Goal: Task Accomplishment & Management: Complete application form

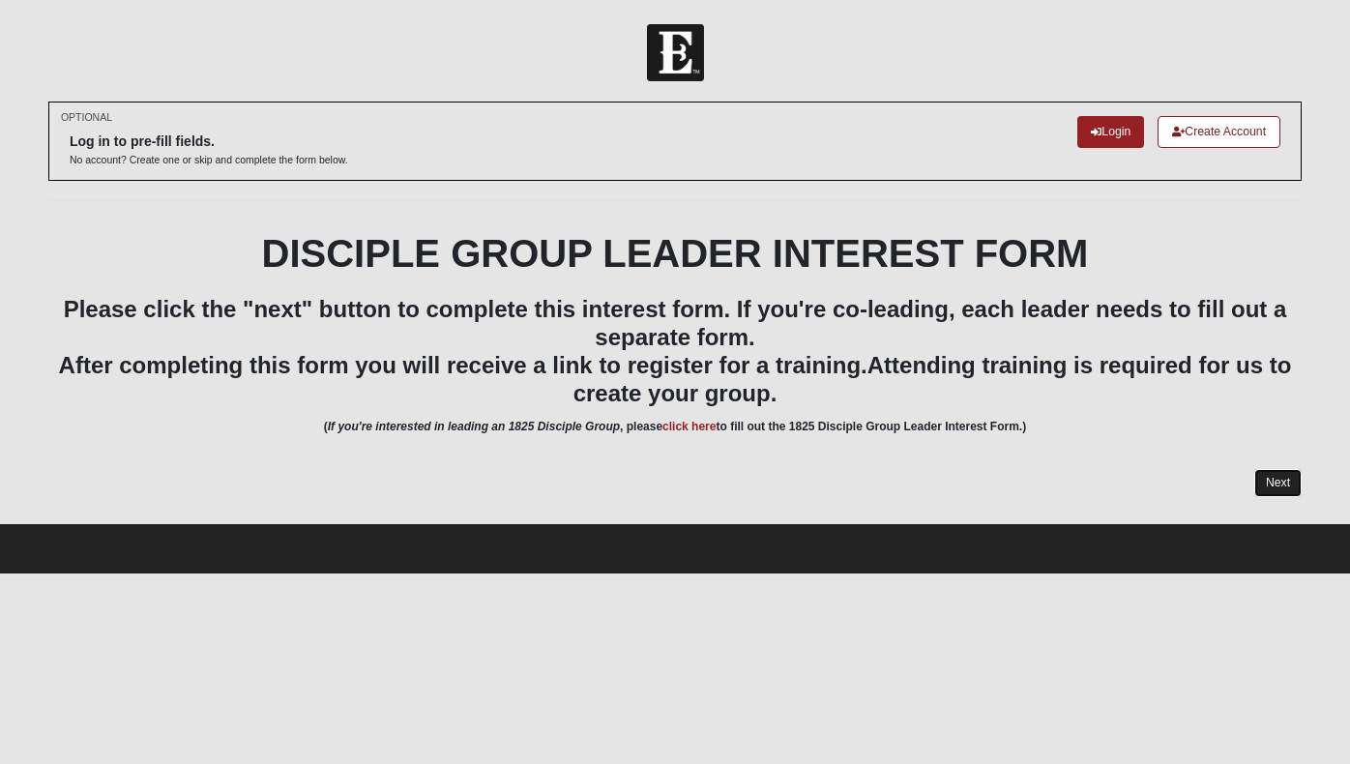
click at [1279, 491] on link "Next" at bounding box center [1278, 483] width 47 height 28
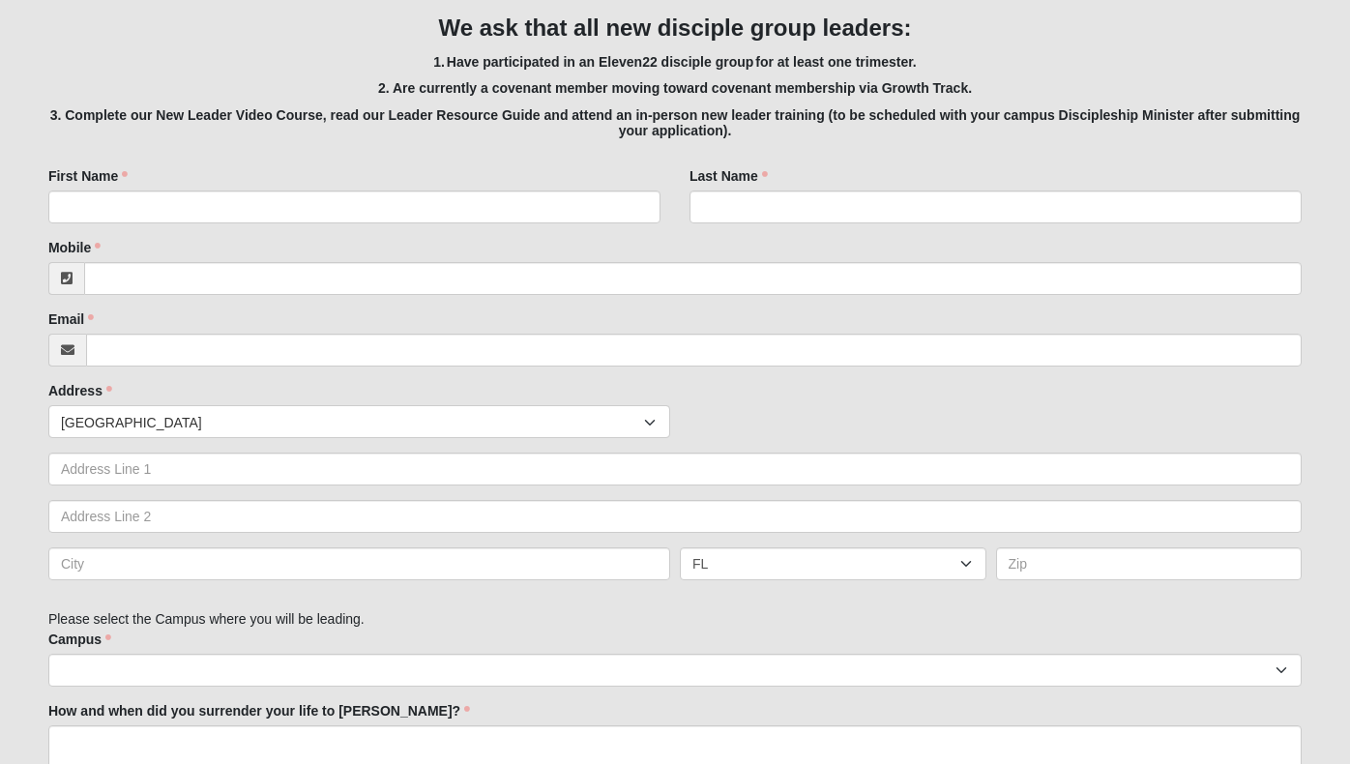
scroll to position [488, 0]
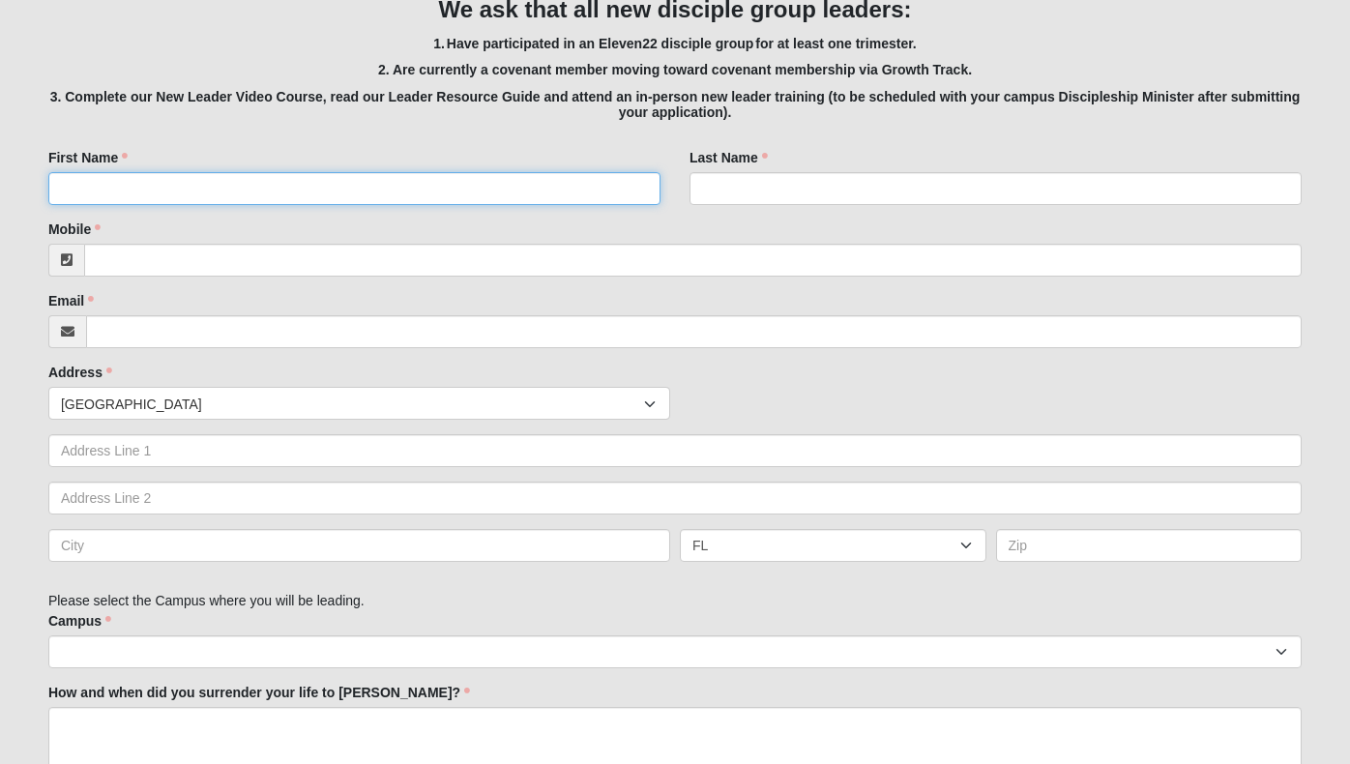
click at [286, 192] on input "First Name" at bounding box center [354, 188] width 612 height 33
type input "[PERSON_NAME]"
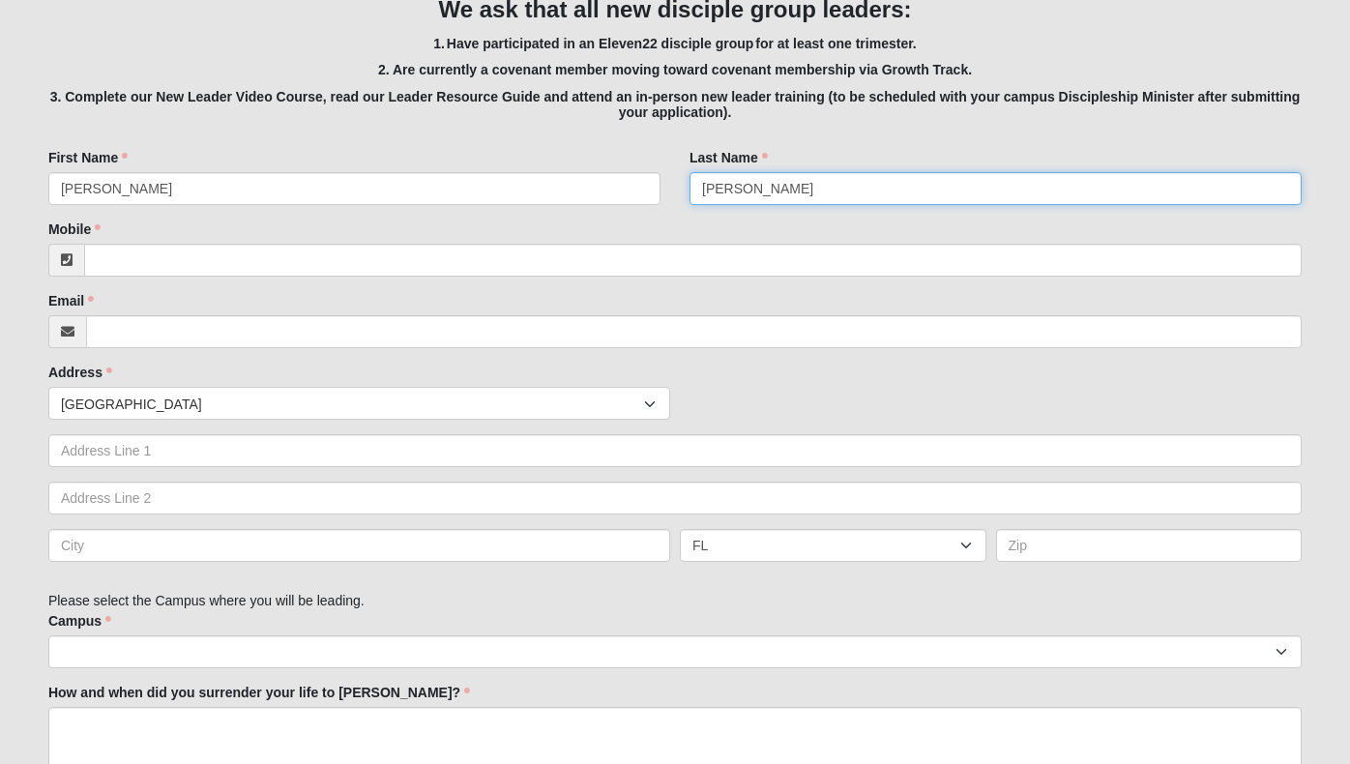
type input "[PERSON_NAME]"
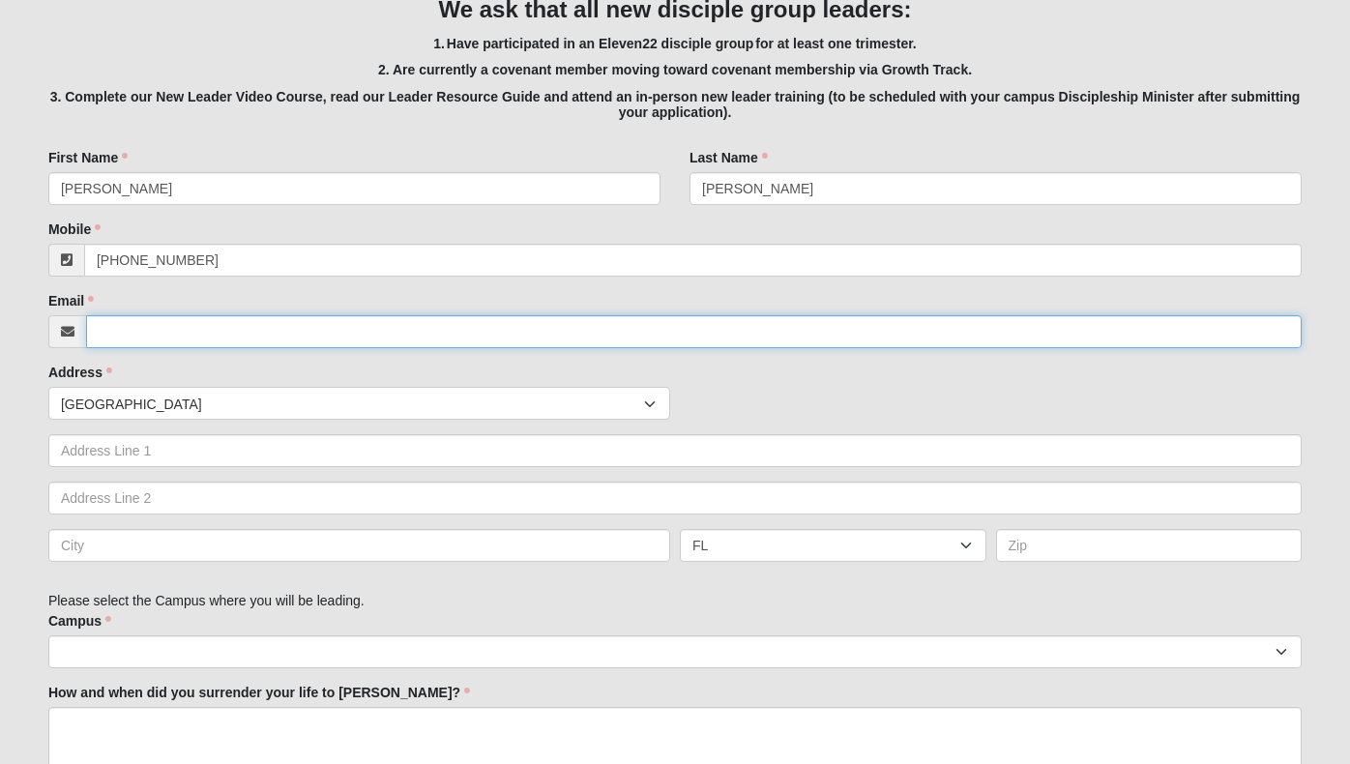
type input "[PHONE_NUMBER]"
click at [256, 329] on input "Email" at bounding box center [694, 331] width 1216 height 33
type input "[EMAIL_ADDRESS][DOMAIN_NAME]"
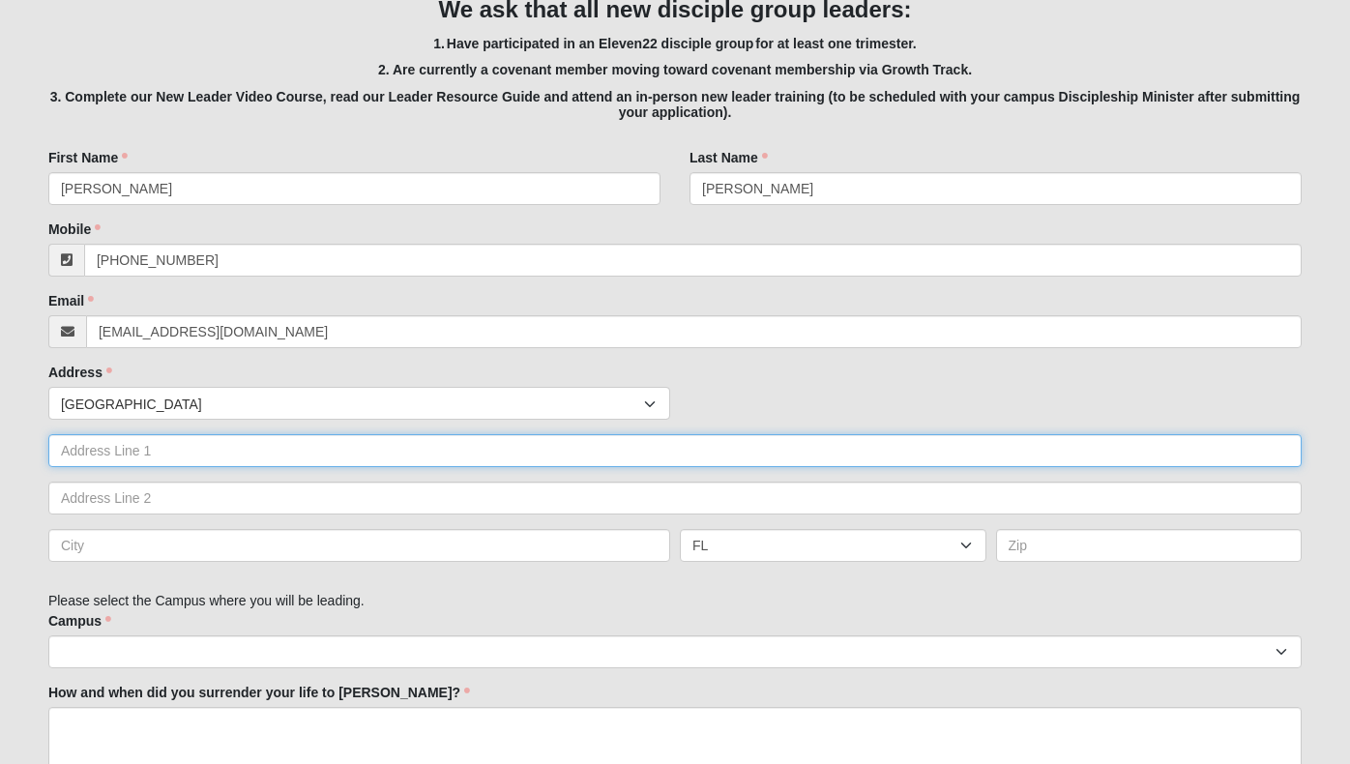
type input "85074 Apoka Ct"
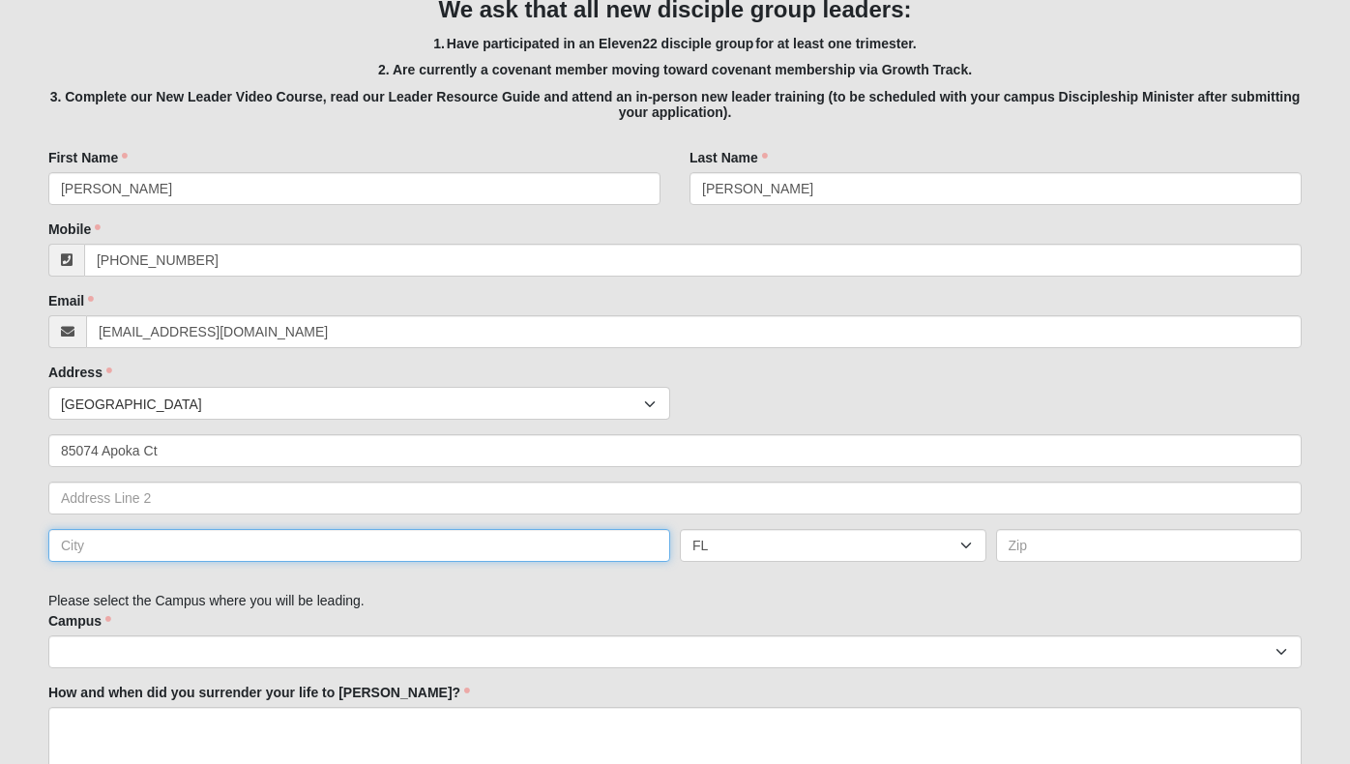
type input "[GEOGRAPHIC_DATA]"
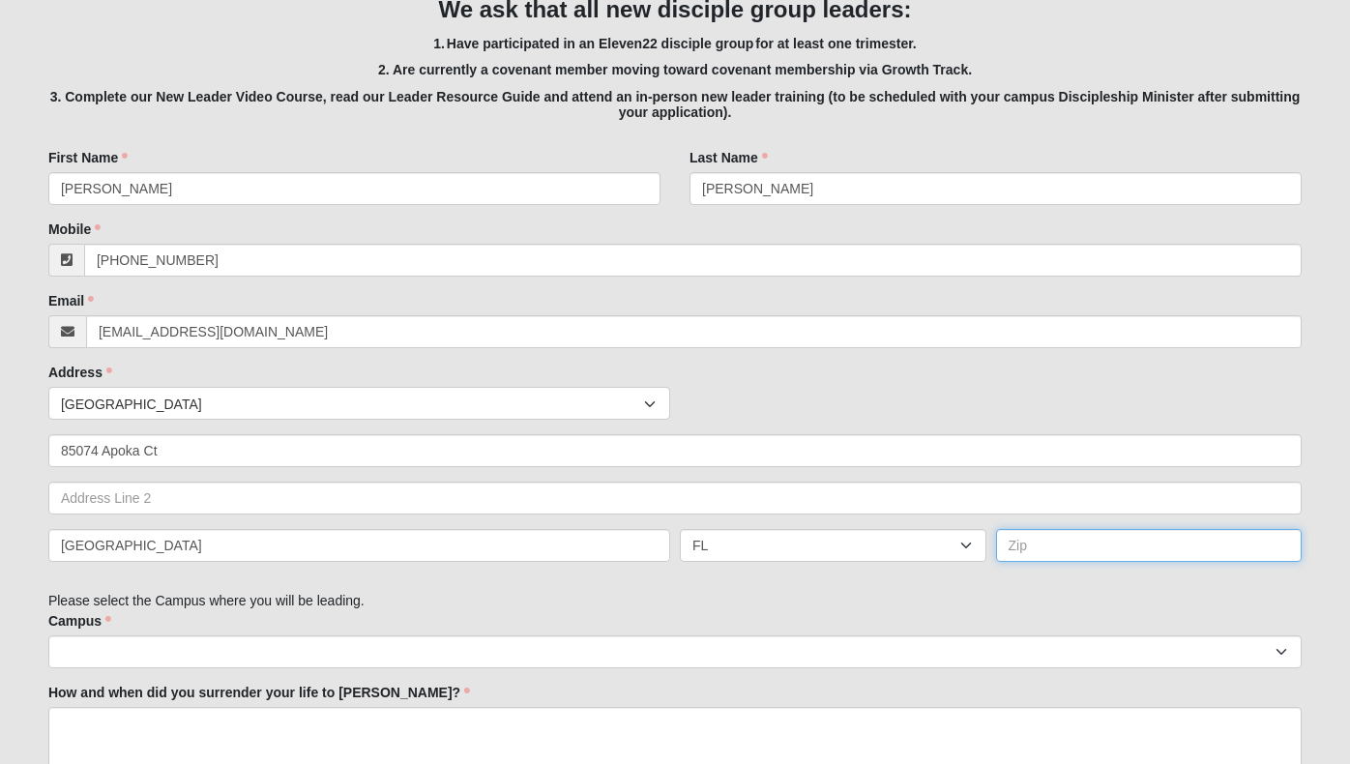
type input "32034"
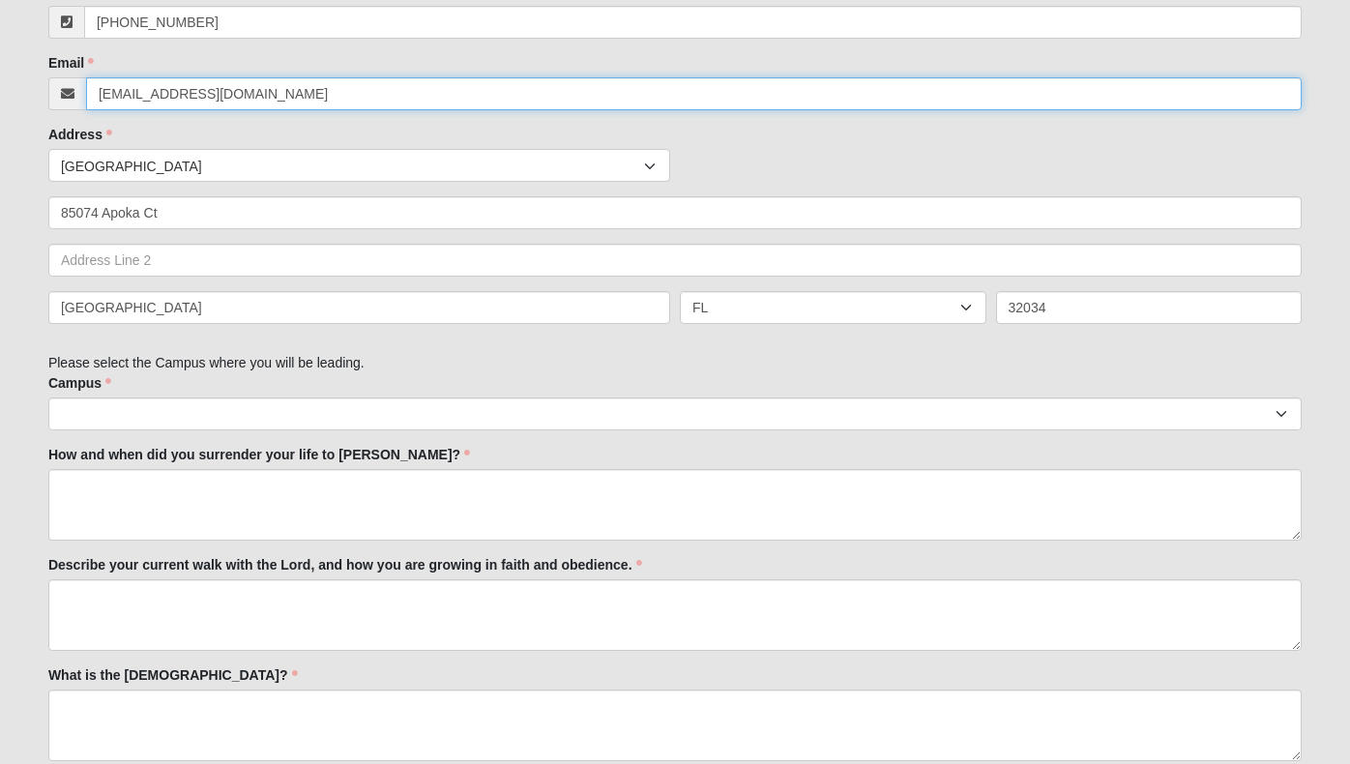
scroll to position [747, 0]
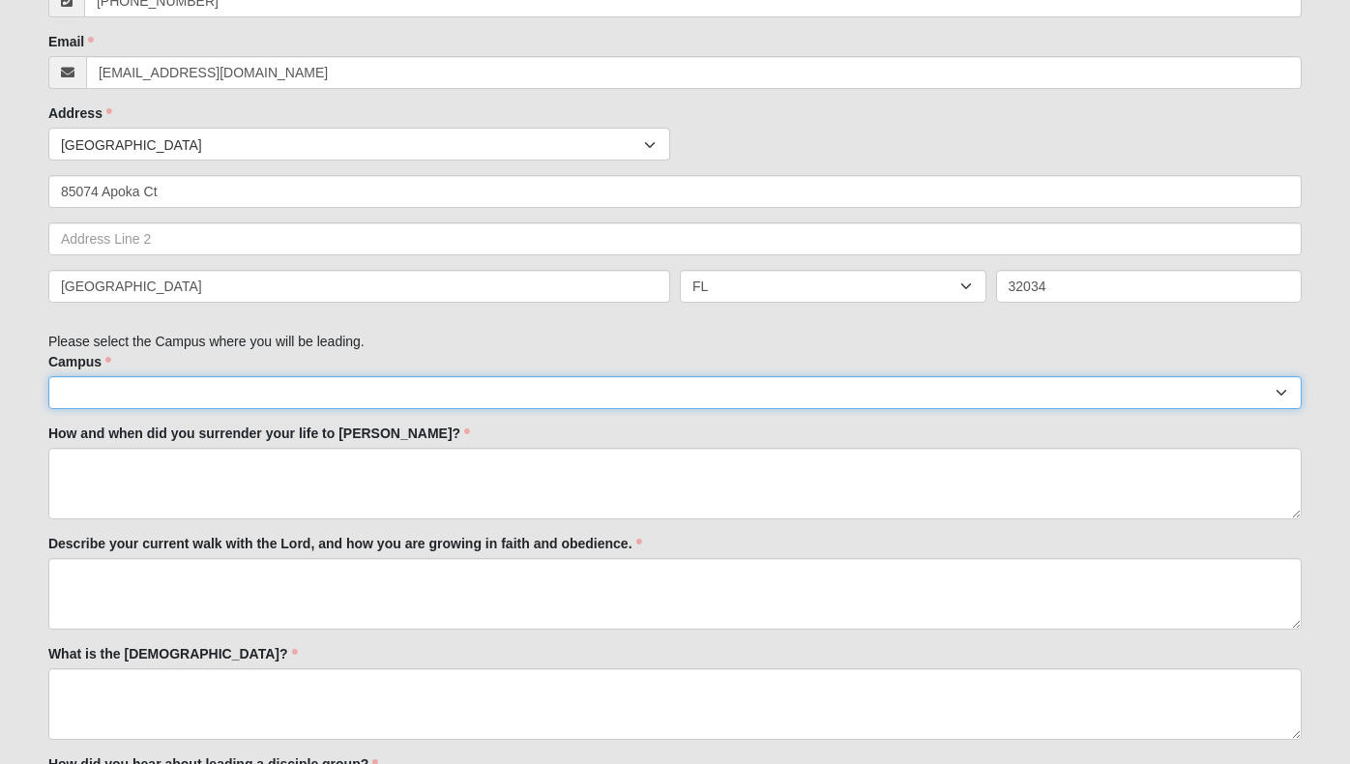
select select "17"
click option "Wildlight" at bounding box center [0, 0] width 0 height 0
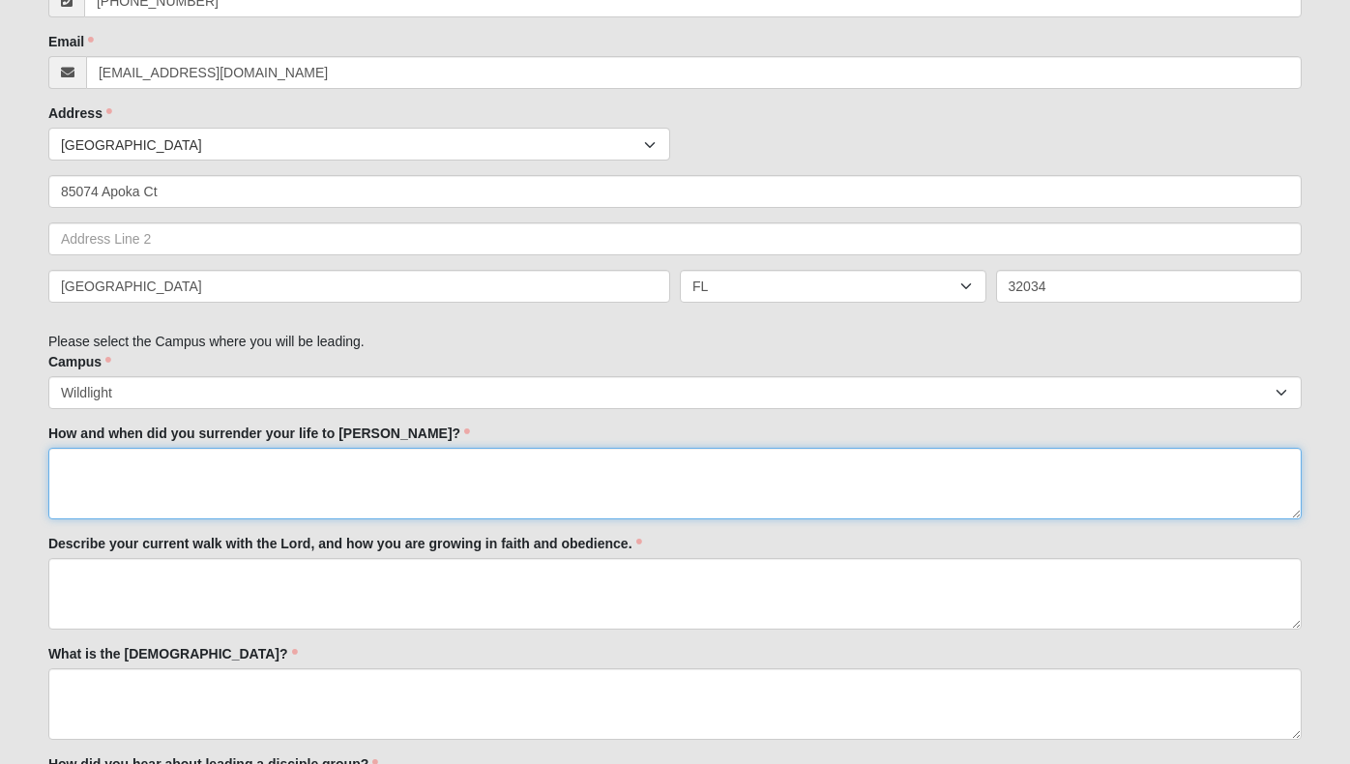
click at [131, 466] on textarea "How and when did you surrender your life to [PERSON_NAME]?" at bounding box center [675, 484] width 1254 height 72
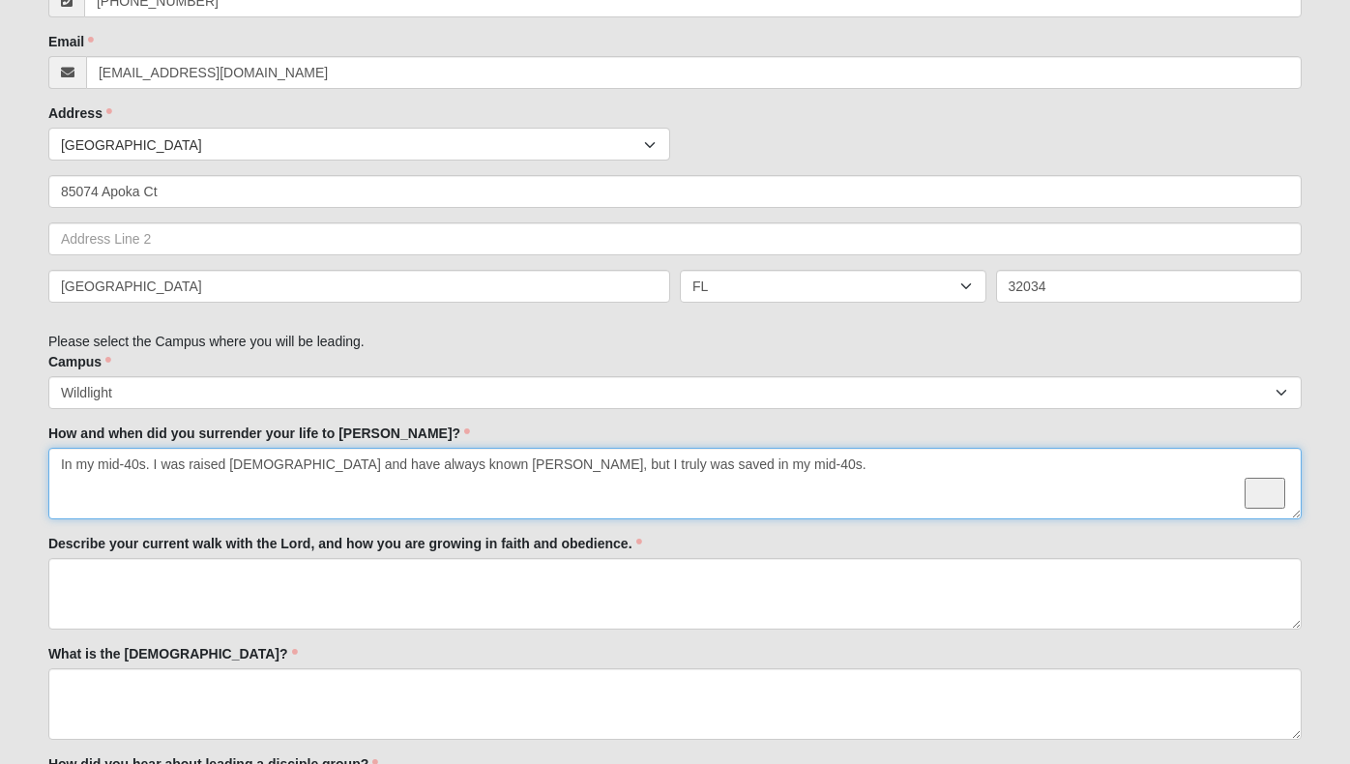
type textarea "In my mid-40s. I was raised [DEMOGRAPHIC_DATA] and have always known [PERSON_NA…"
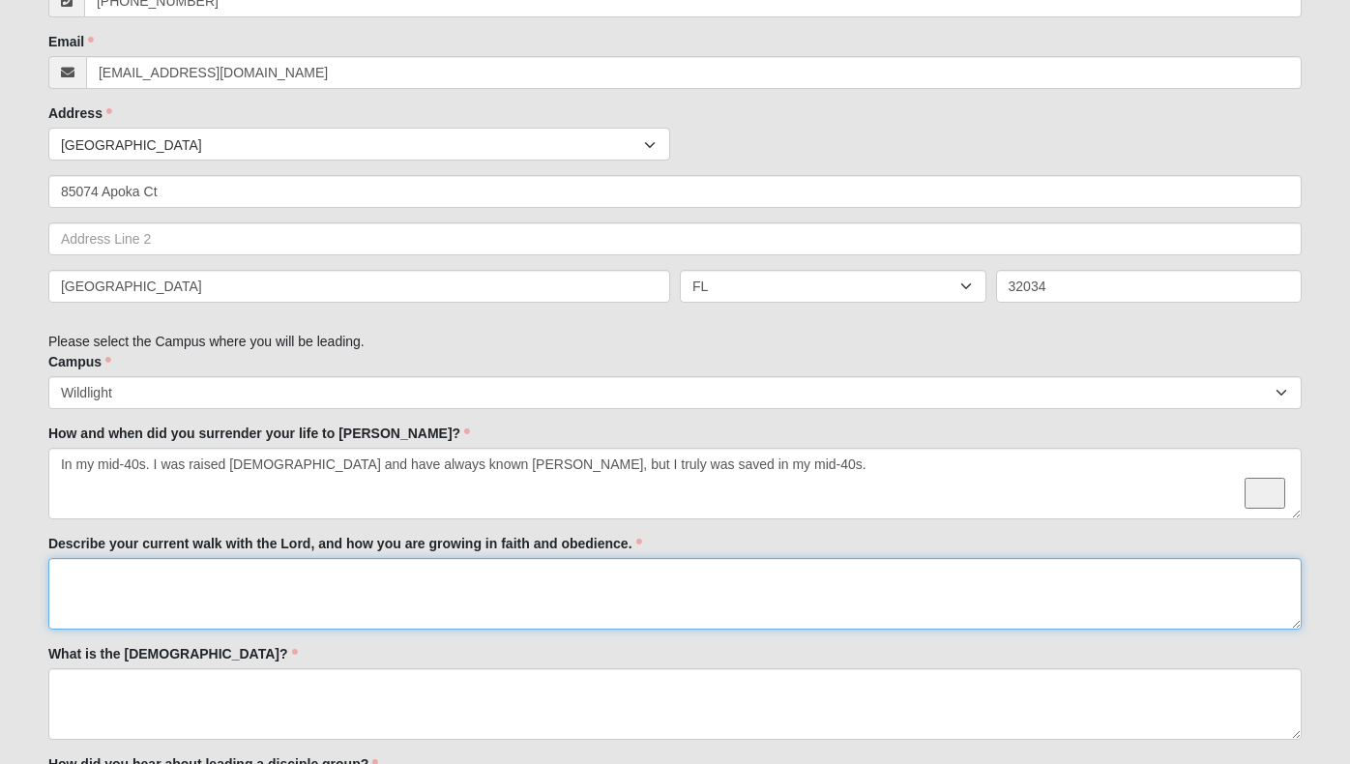
click at [539, 595] on textarea "Describe your current walk with the Lord, and how you are growing in faith and …" at bounding box center [675, 594] width 1254 height 72
type textarea "I"
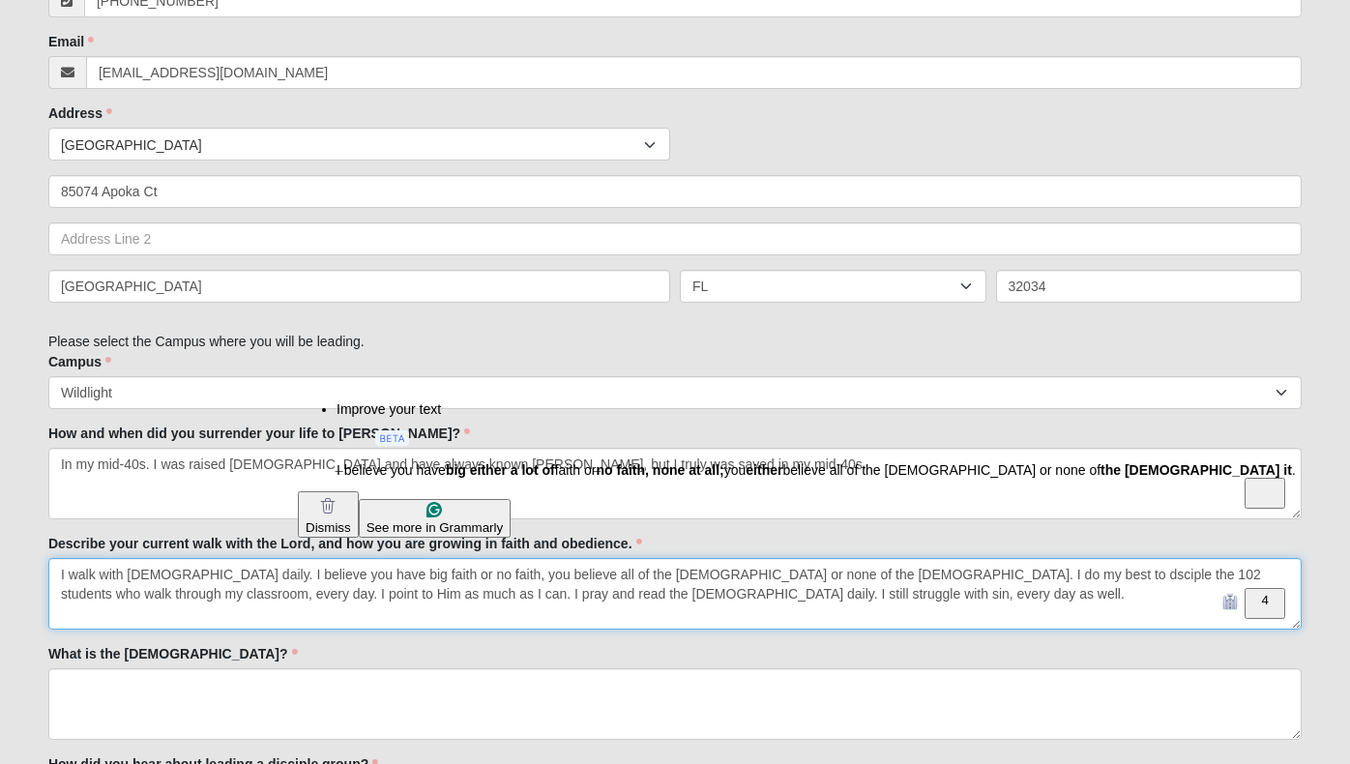
click at [351, 520] on span "Dismiss" at bounding box center [328, 527] width 45 height 15
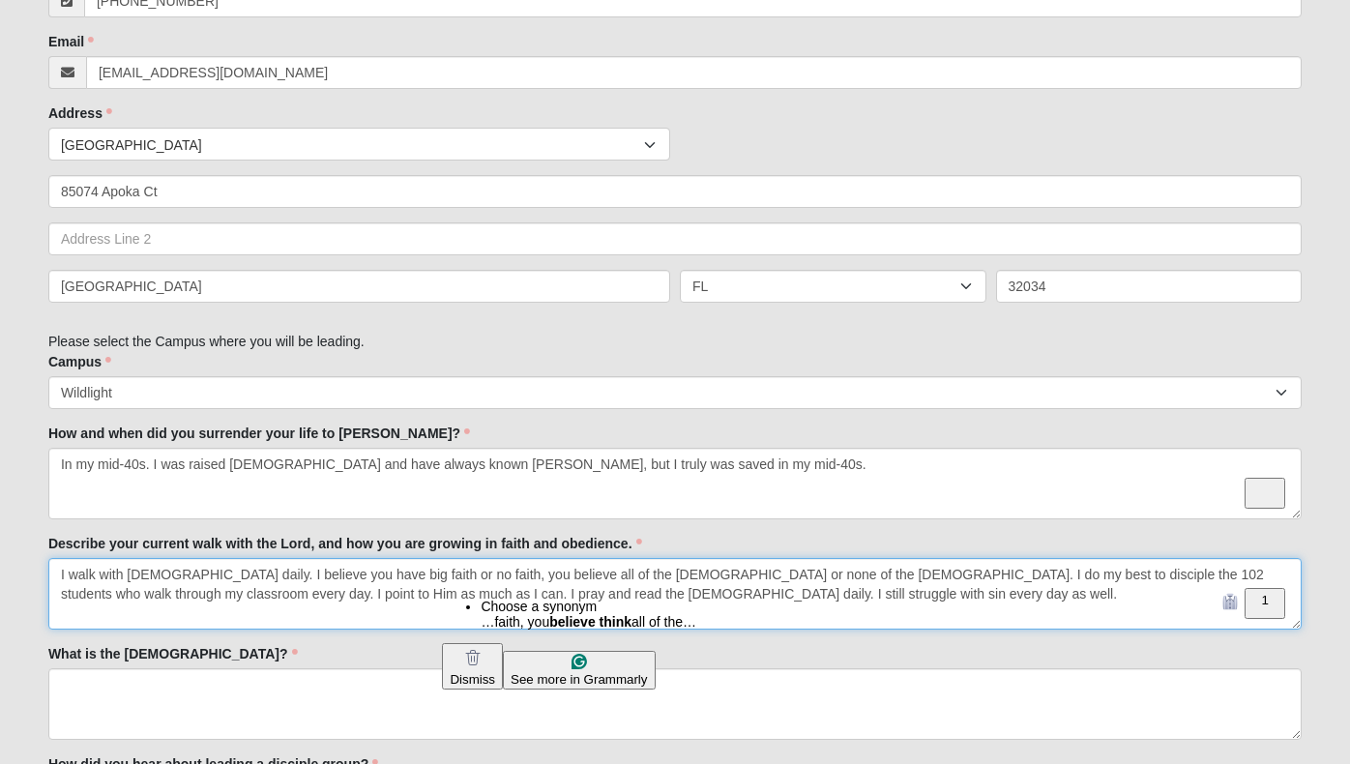
click at [495, 673] on div "Dismiss" at bounding box center [472, 679] width 45 height 15
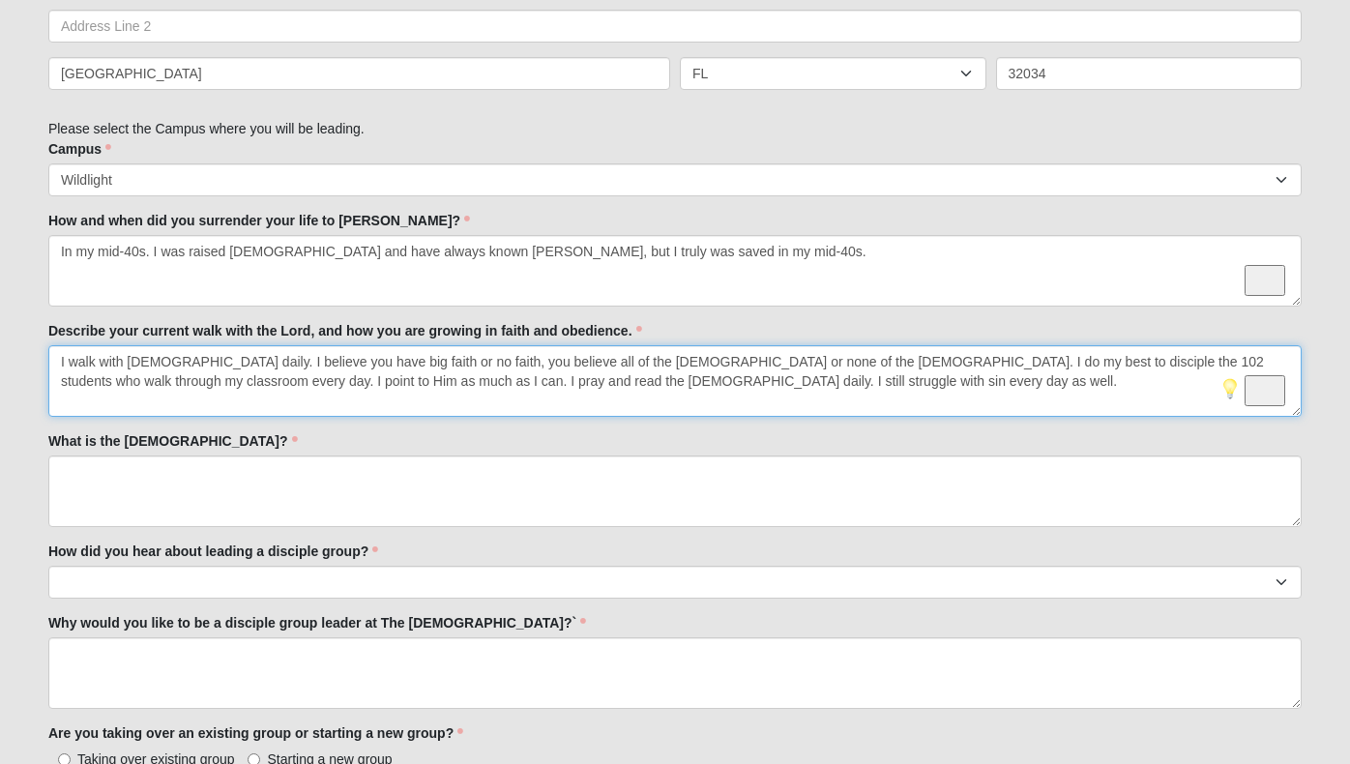
scroll to position [989, 0]
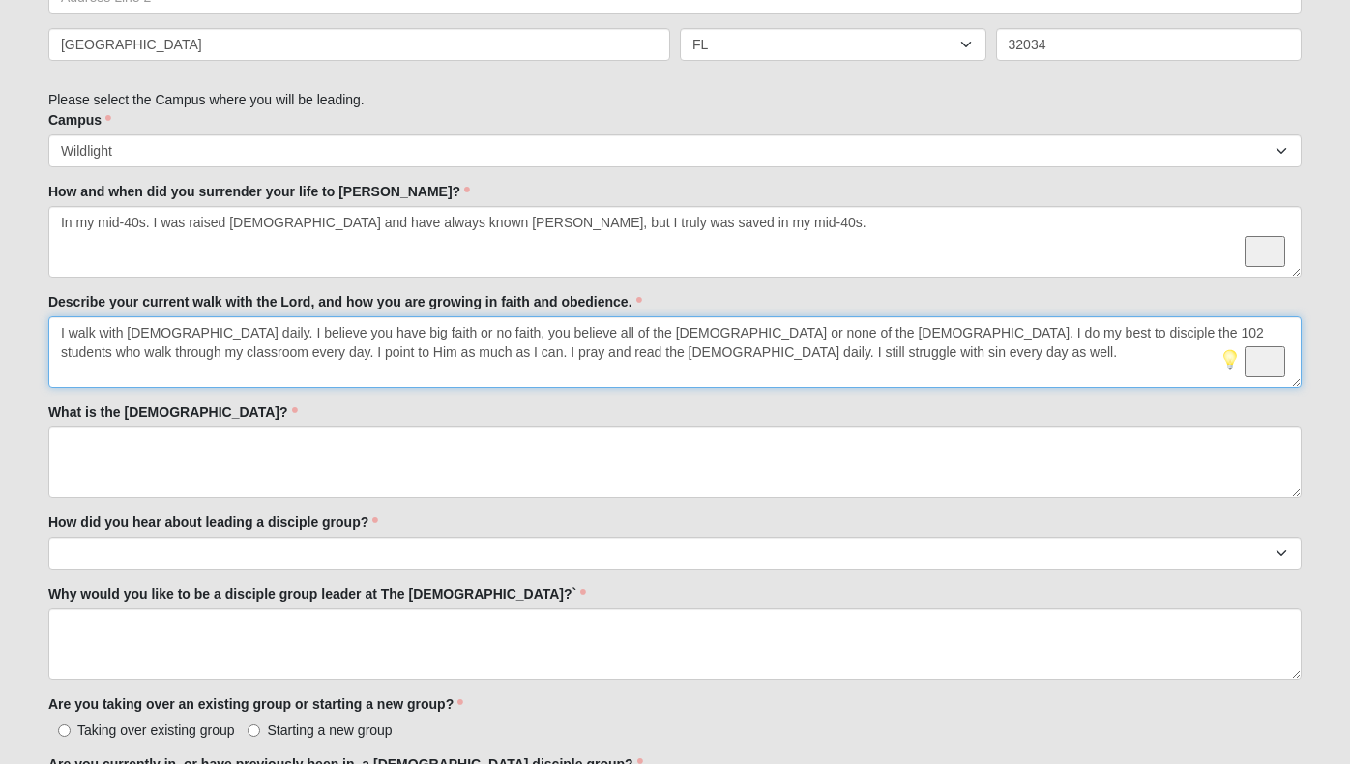
type textarea "I walk with [DEMOGRAPHIC_DATA] daily. I believe you have big faith or no faith,…"
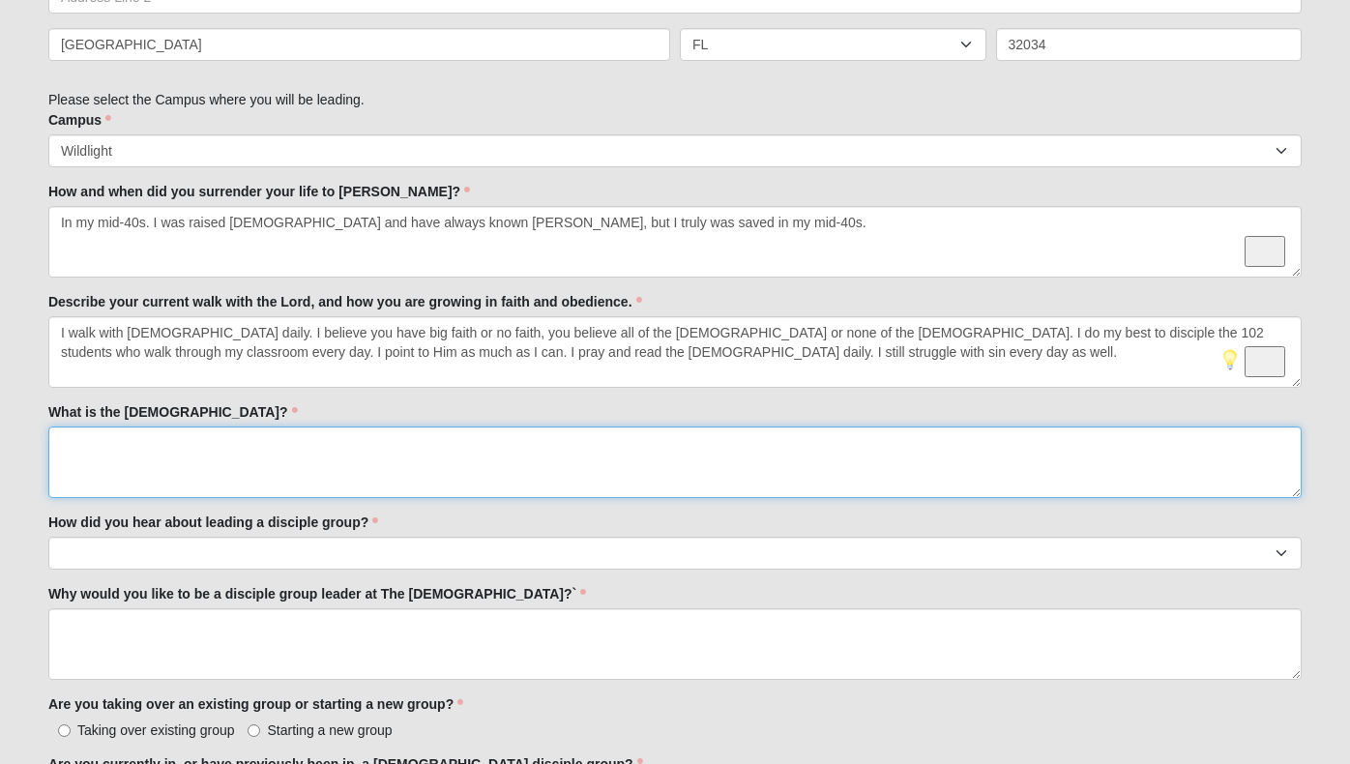
click at [374, 446] on textarea "What is the [DEMOGRAPHIC_DATA]?" at bounding box center [675, 463] width 1254 height 72
type textarea "S"
click at [366, 446] on textarea "[PERSON_NAME] came down as a baby, led a perfect life," at bounding box center [675, 463] width 1254 height 72
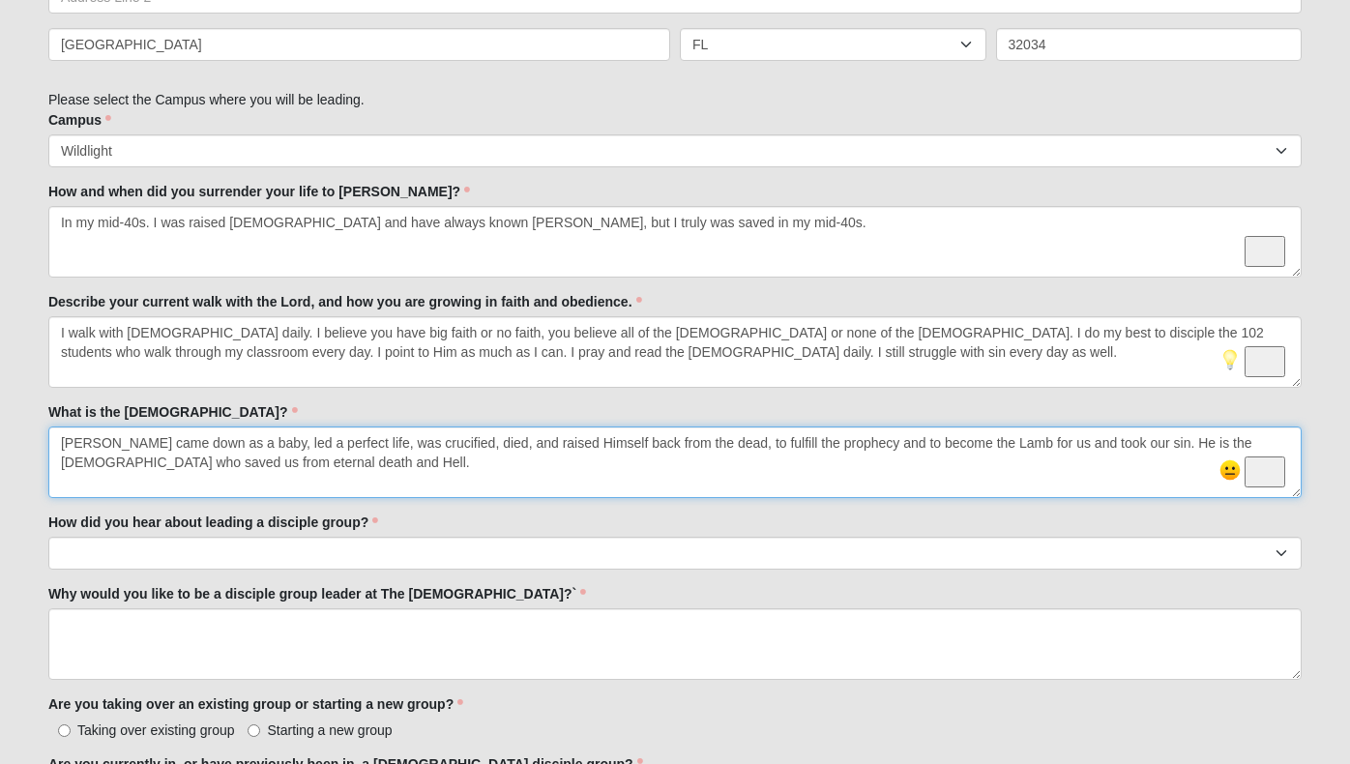
type textarea "[PERSON_NAME] came down as a baby, led a perfect life, was crucified, died, and…"
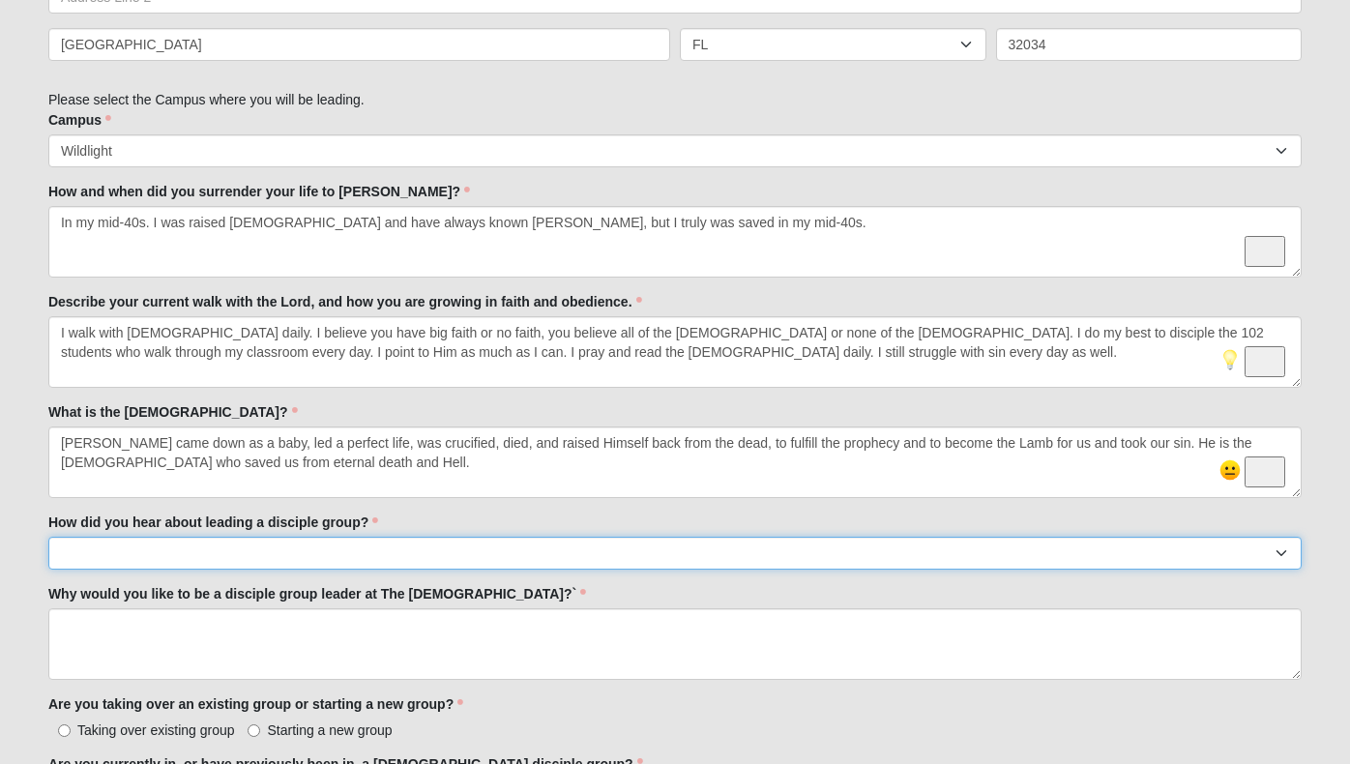
click at [48, 537] on select "Worship Guide [DEMOGRAPHIC_DATA]/In-service announcement Website Social Media E…" at bounding box center [675, 553] width 1254 height 33
select select "Other"
click option "Other" at bounding box center [0, 0] width 0 height 0
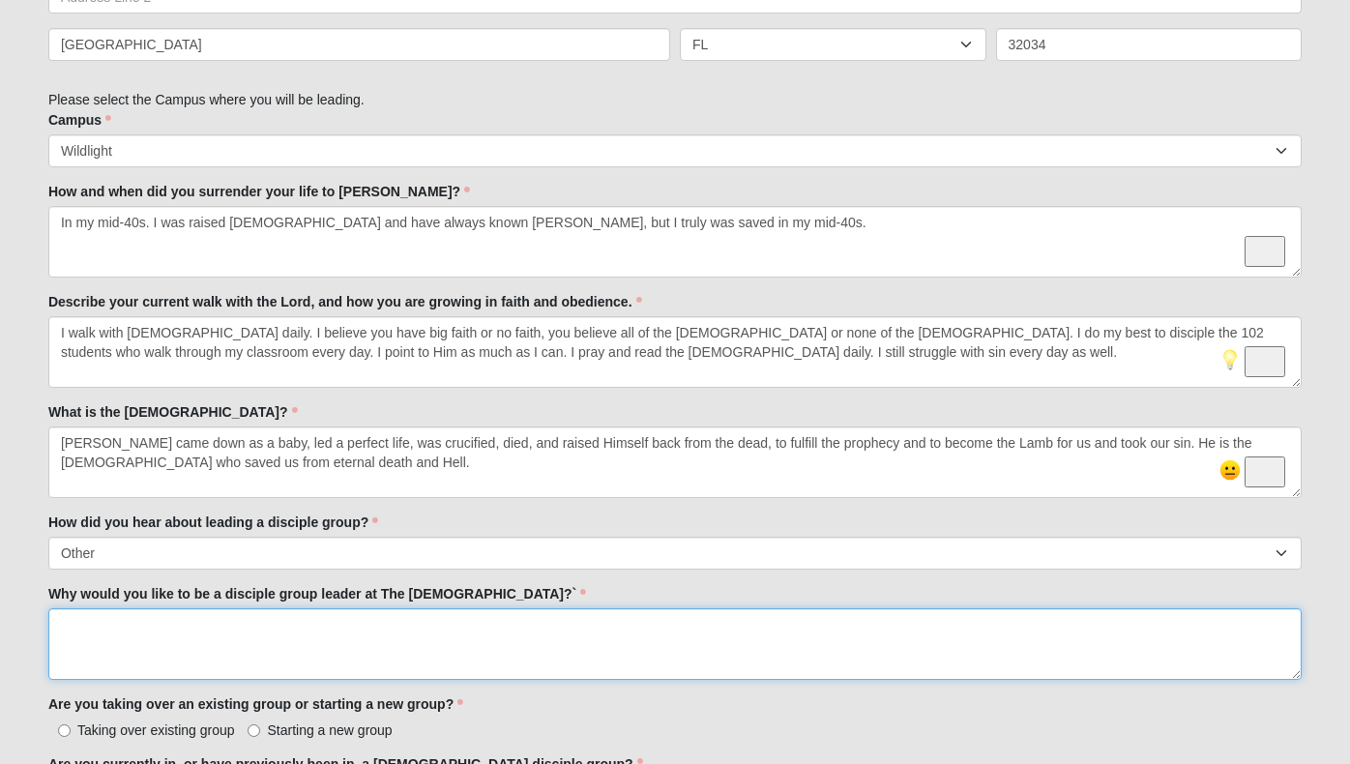
click at [135, 663] on textarea "Why would you like to be a disciple group leader at The [DEMOGRAPHIC_DATA]?`" at bounding box center [675, 644] width 1254 height 72
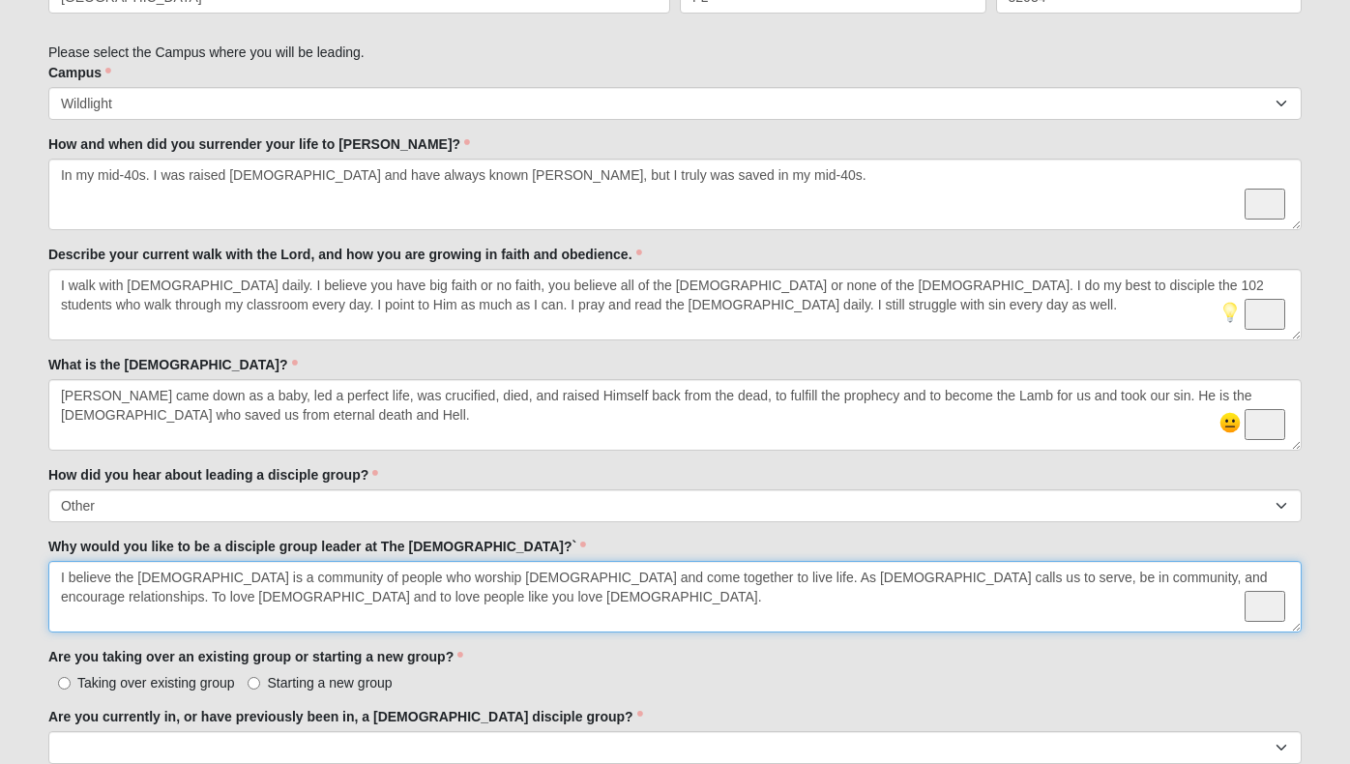
scroll to position [1105, 0]
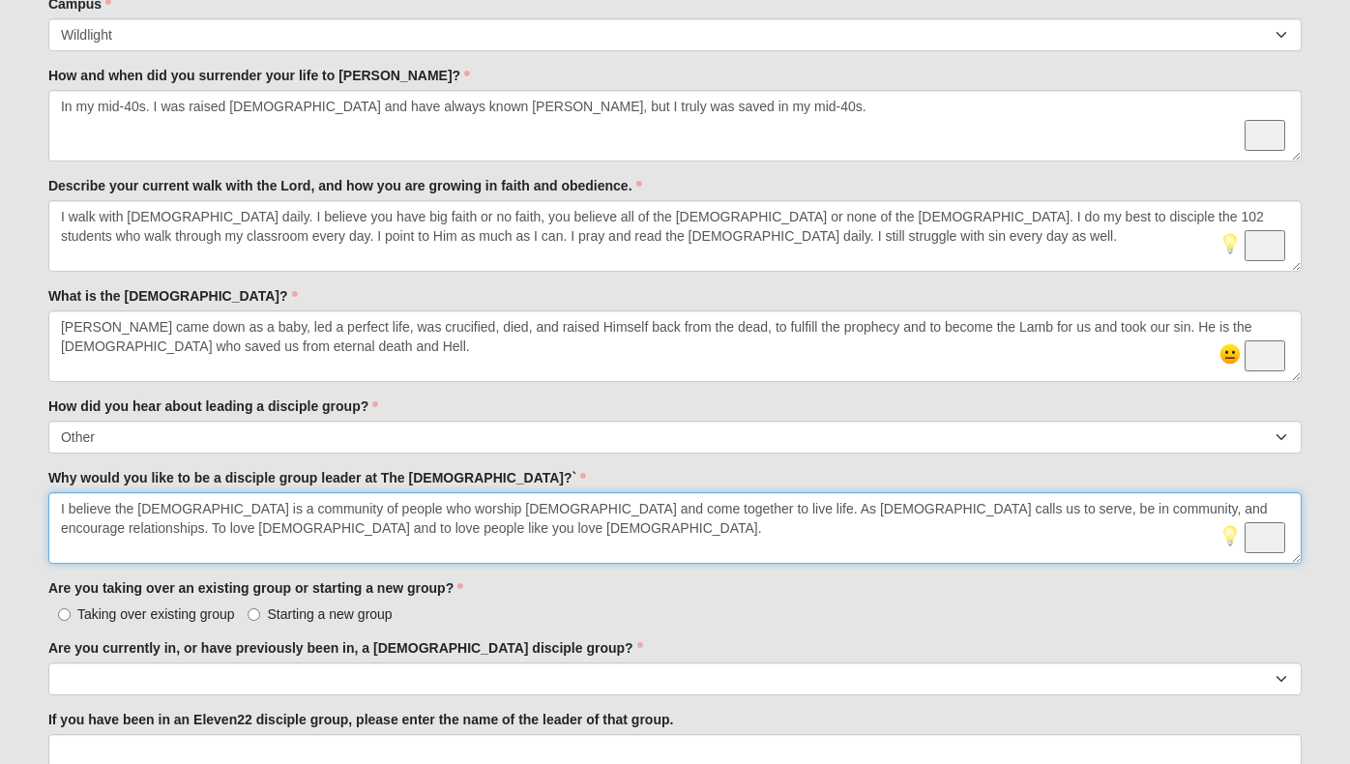
type textarea "I believe the [DEMOGRAPHIC_DATA] is a community of people who worship [DEMOGRAP…"
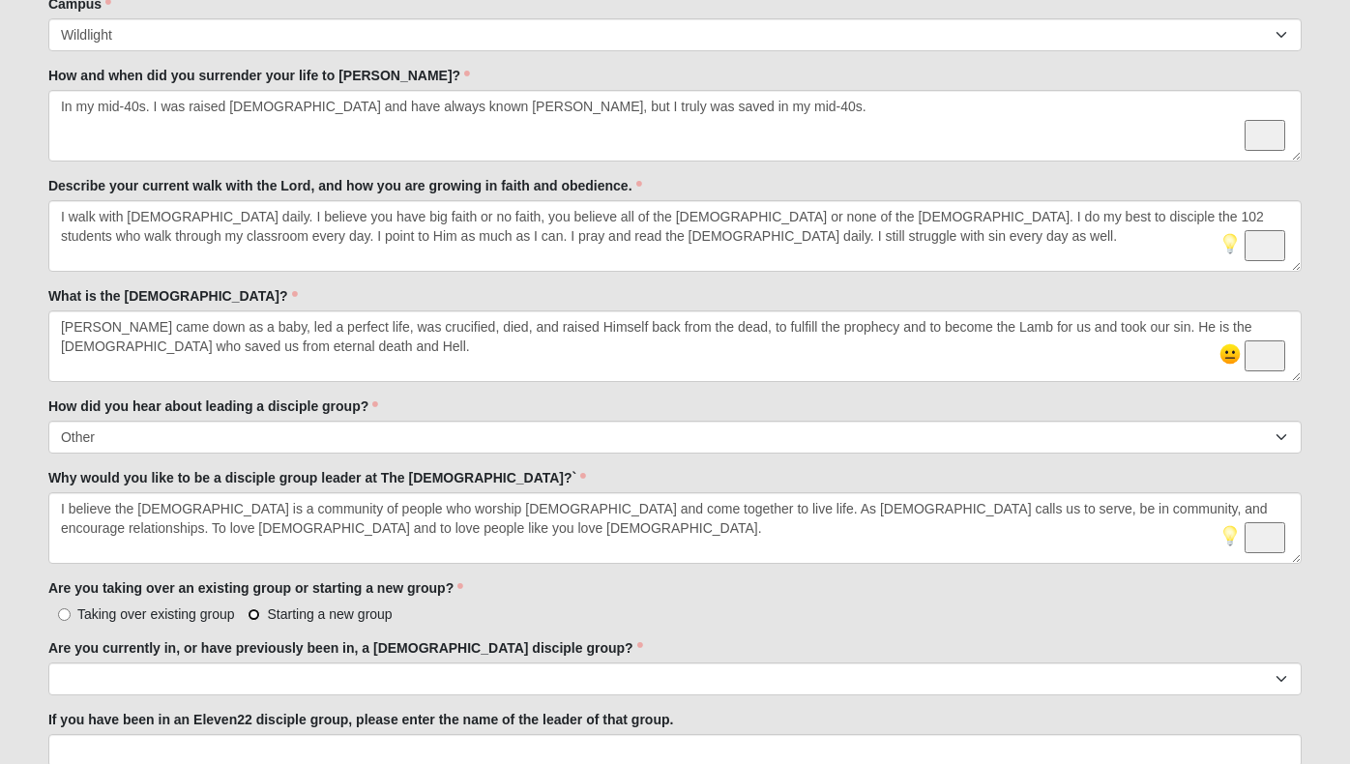
click at [253, 613] on input "Starting a new group" at bounding box center [254, 614] width 13 height 13
radio input "true"
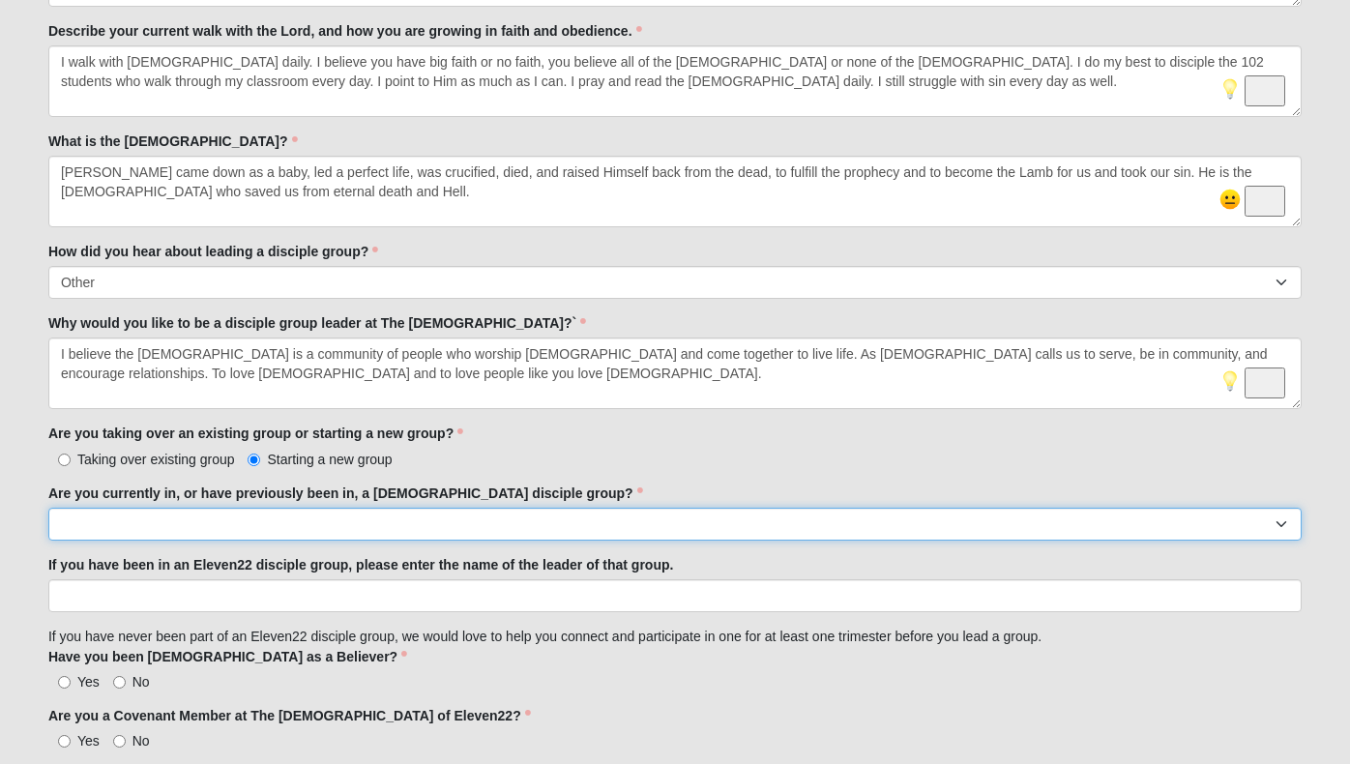
select select "Yes"
click option "Yes" at bounding box center [0, 0] width 0 height 0
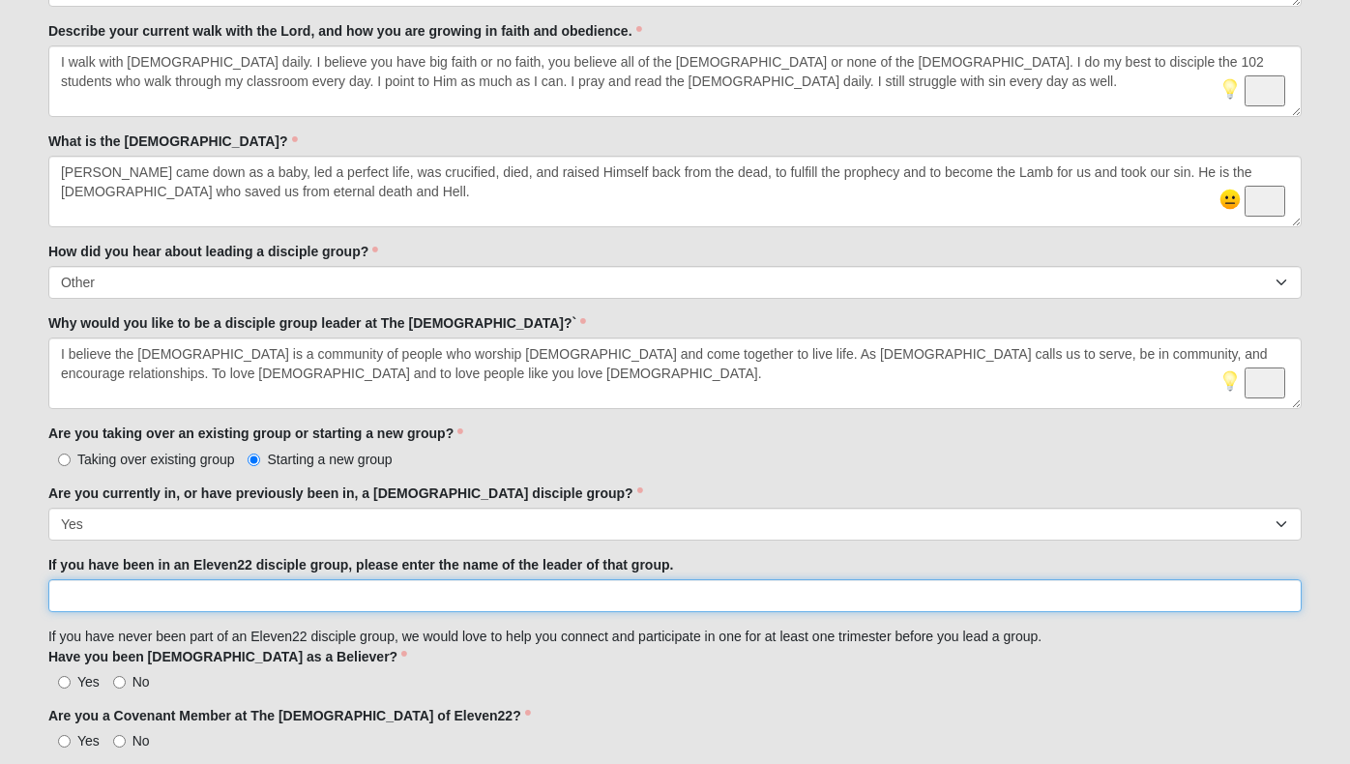
click at [223, 591] on input "If you have been in an Eleven22 disciple group, please enter the name of the le…" at bounding box center [675, 595] width 1254 height 33
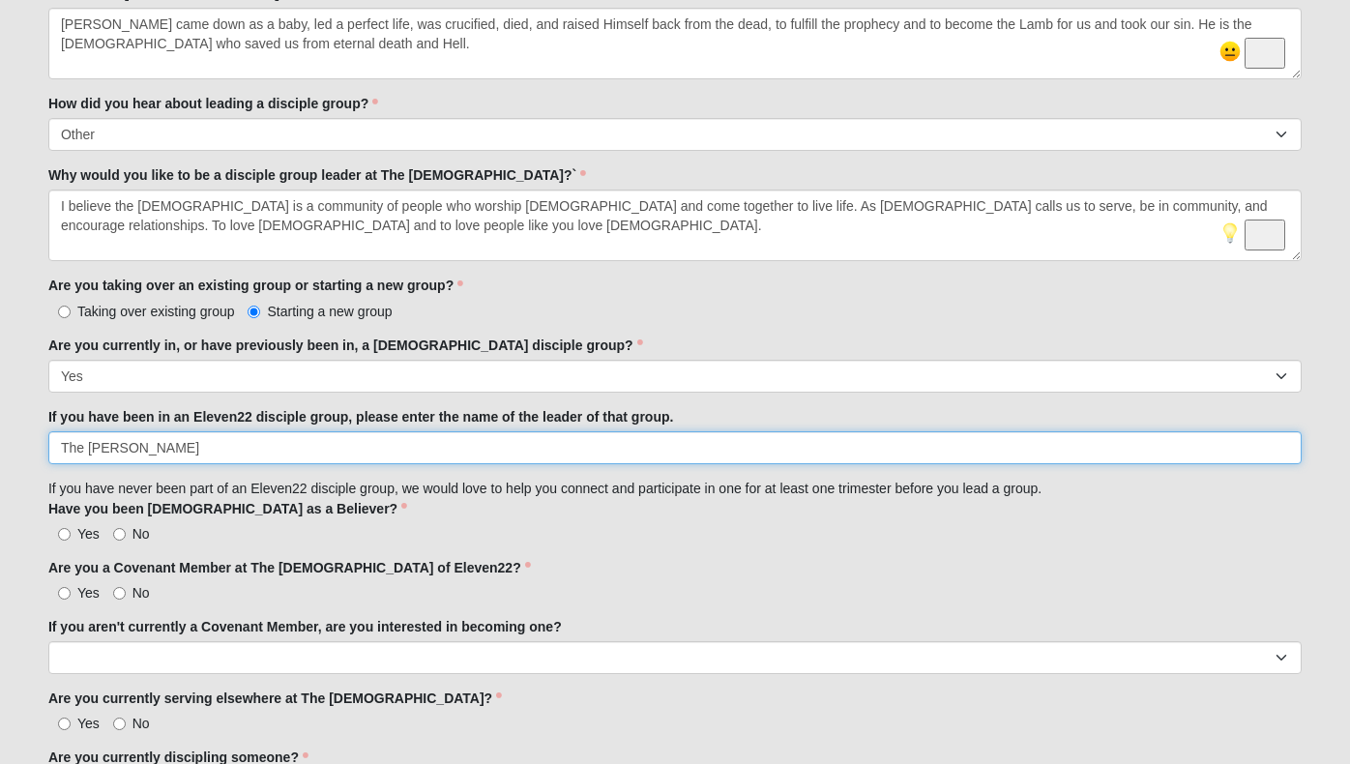
scroll to position [1414, 0]
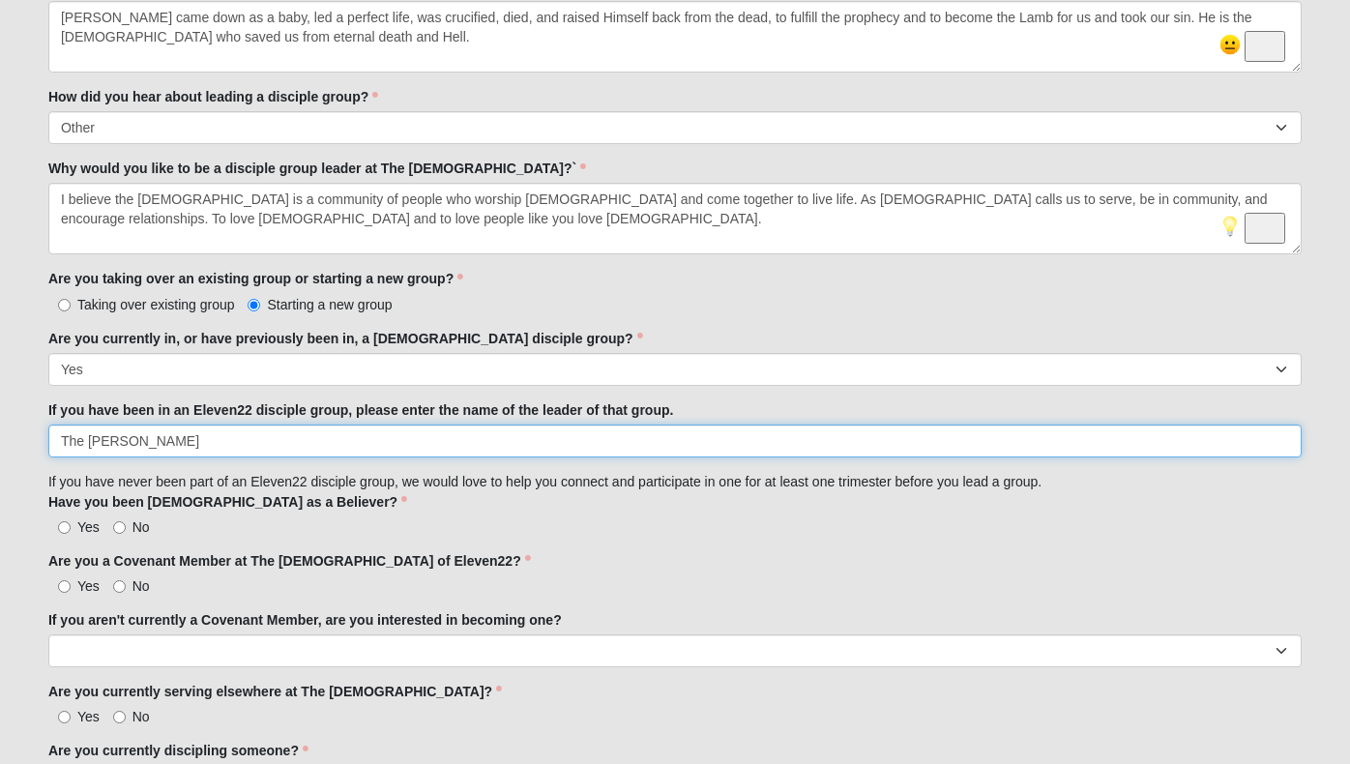
type input "The [PERSON_NAME]"
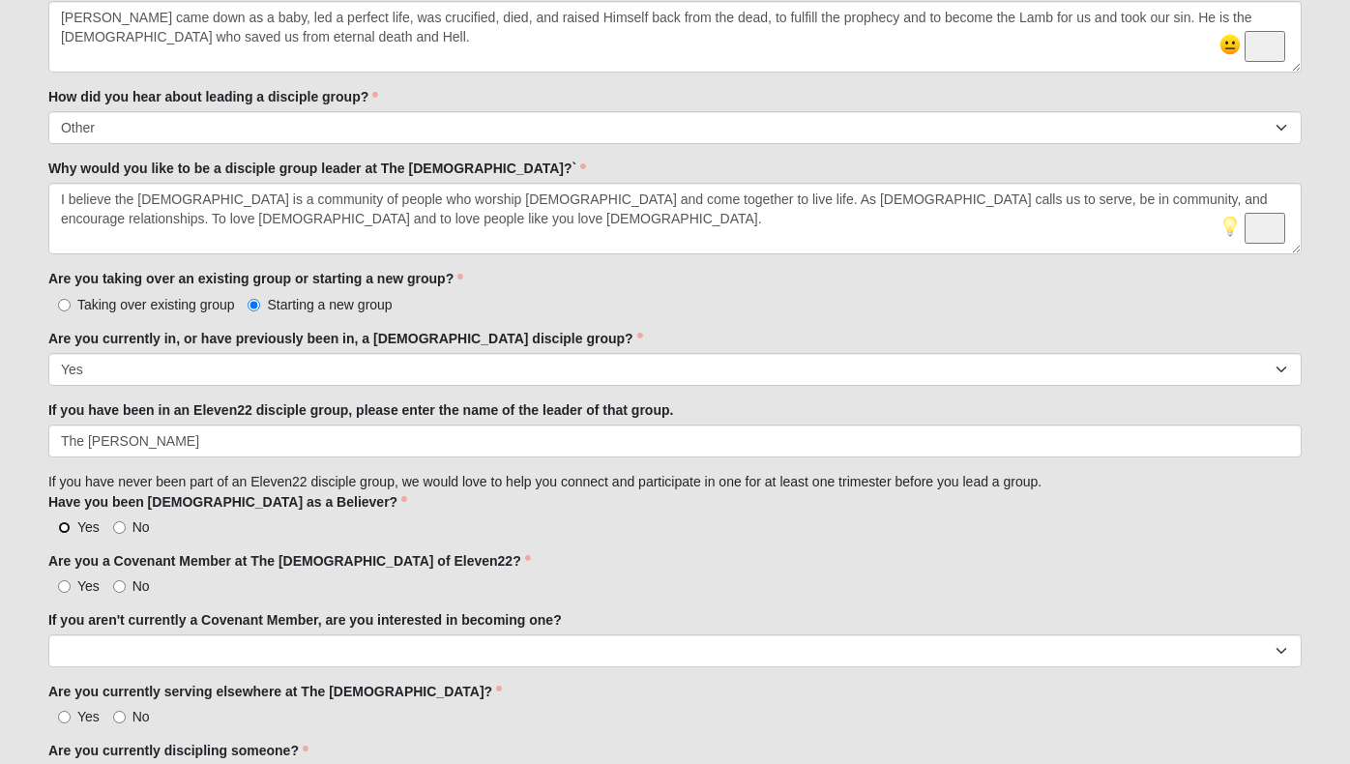
click at [65, 528] on input "Yes" at bounding box center [64, 527] width 13 height 13
radio input "true"
click at [67, 588] on input "Yes" at bounding box center [64, 586] width 13 height 13
radio input "true"
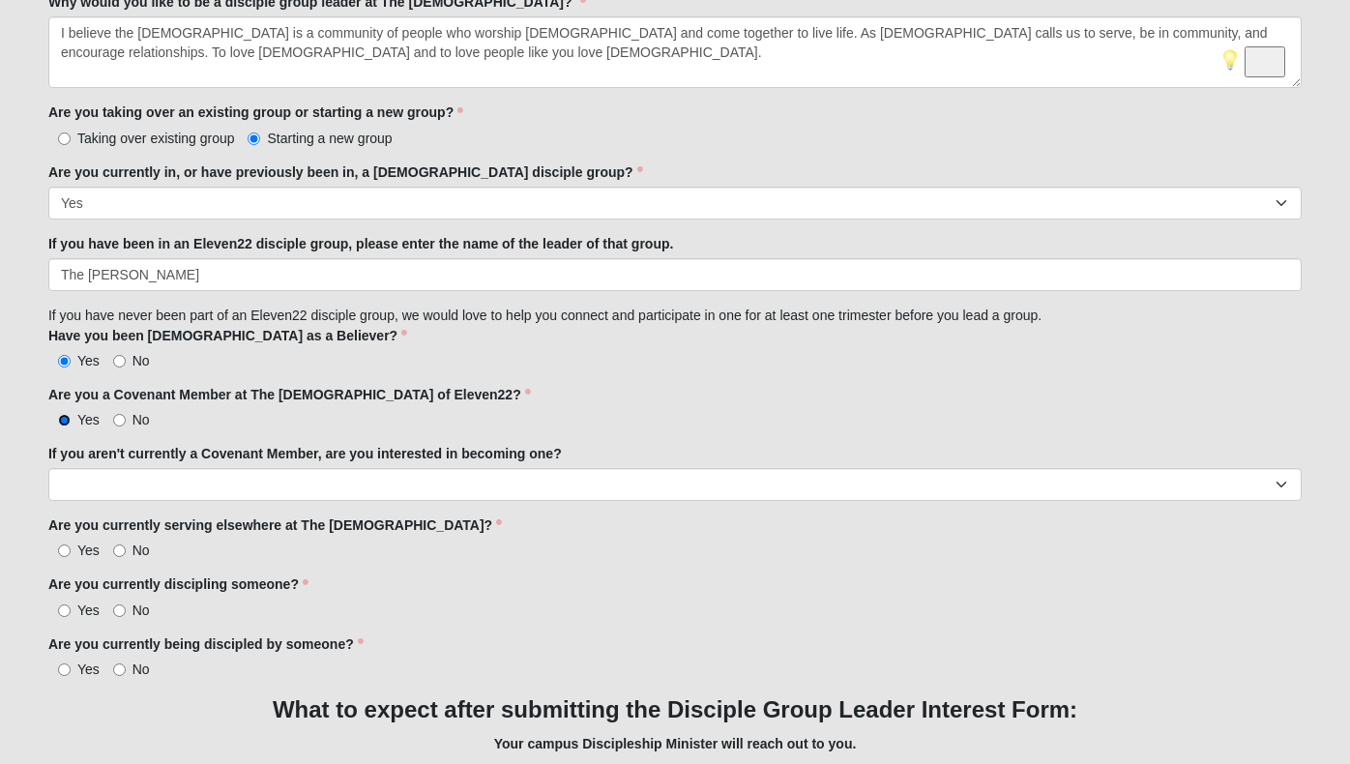
scroll to position [1639, 0]
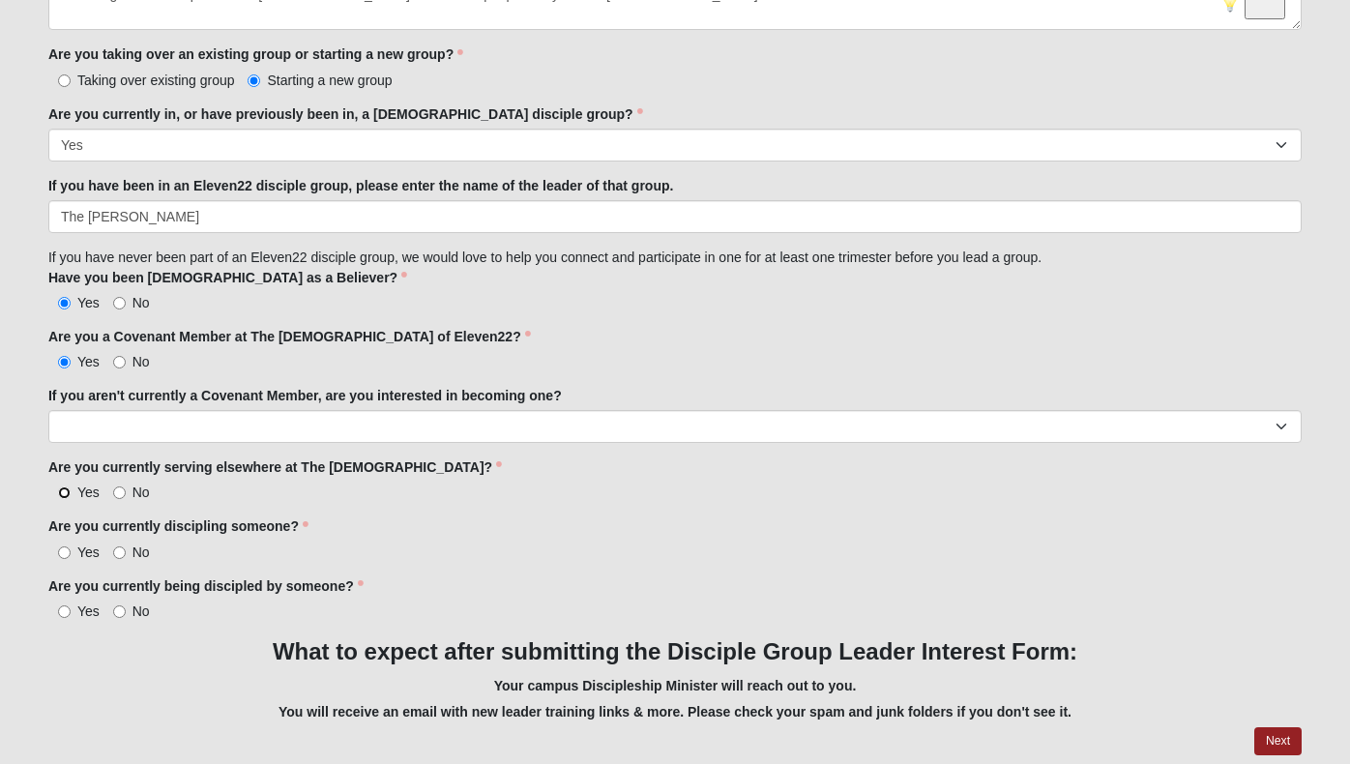
click at [66, 487] on input "Yes" at bounding box center [64, 493] width 13 height 13
radio input "true"
click at [67, 547] on input "Yes" at bounding box center [64, 553] width 13 height 13
radio input "true"
click at [116, 607] on input "No" at bounding box center [119, 612] width 13 height 13
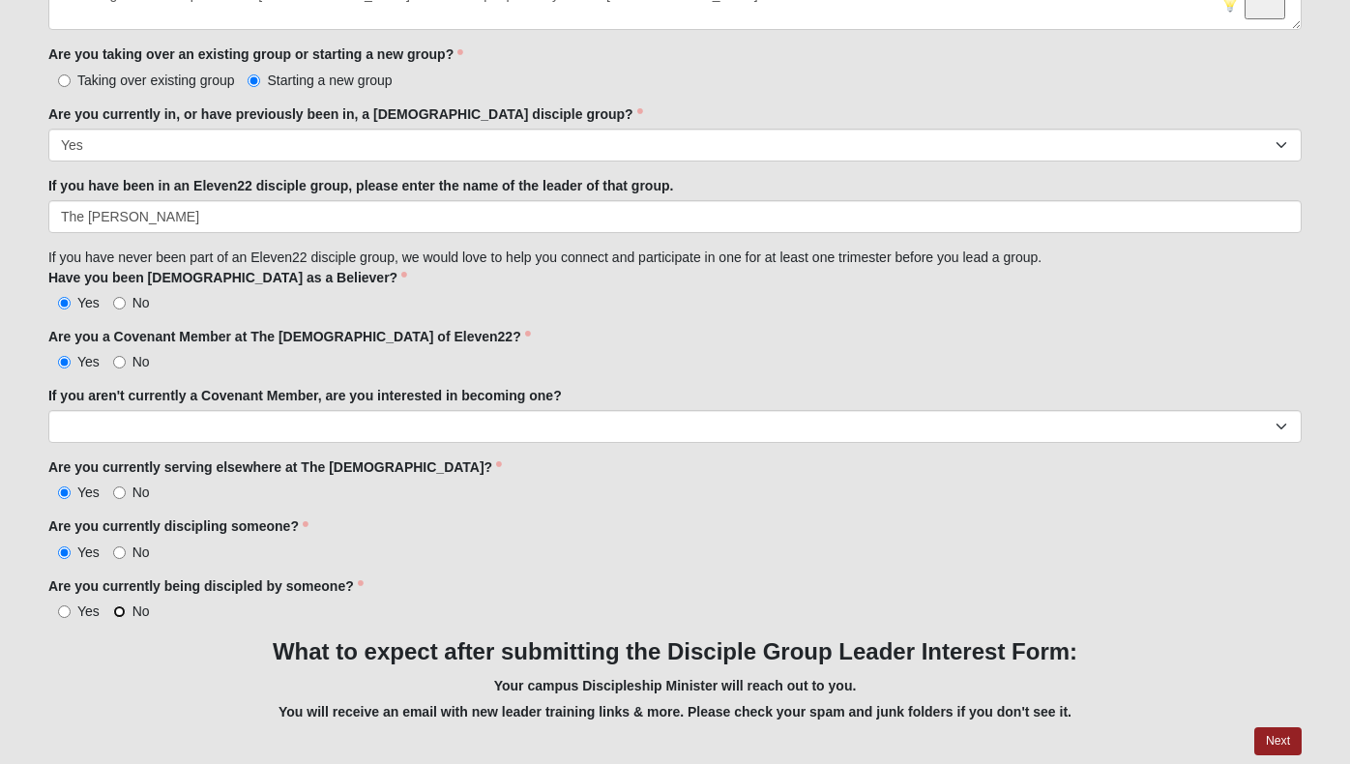
radio input "true"
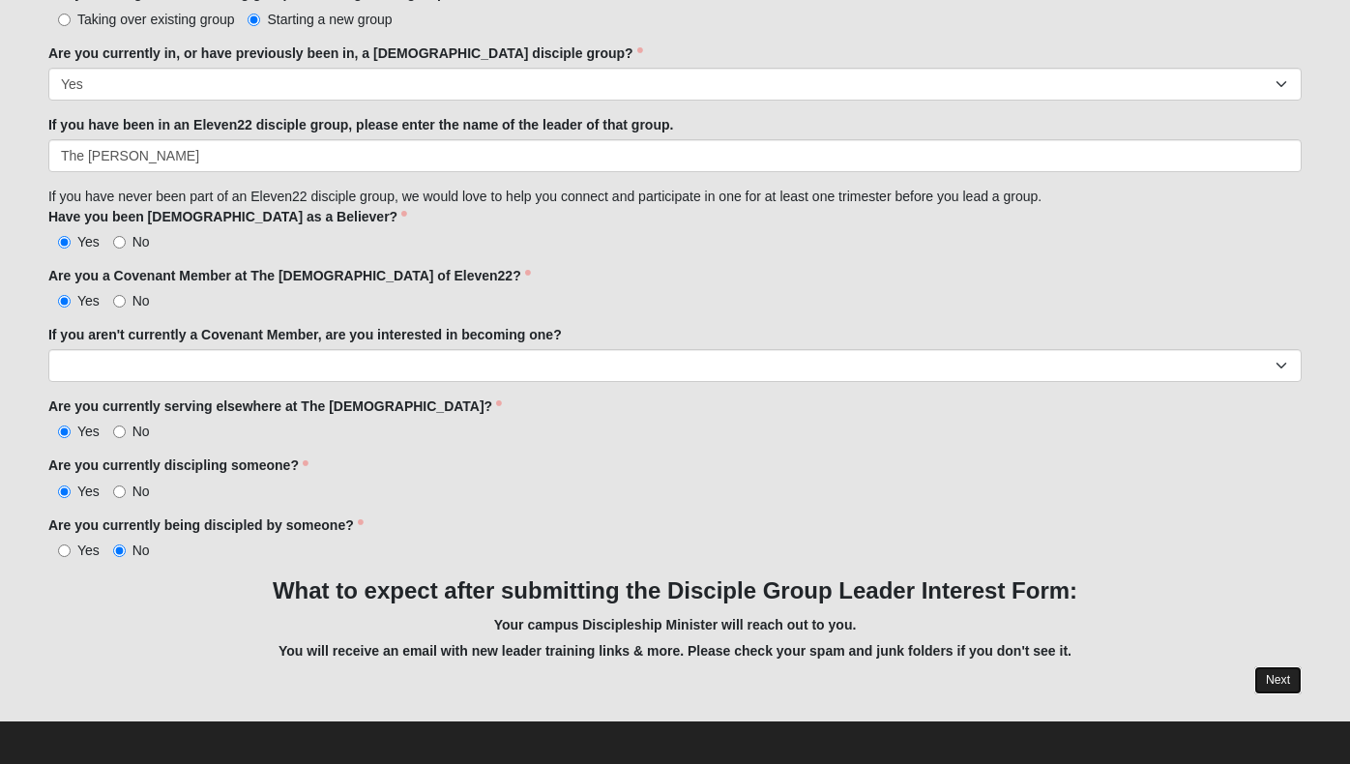
click at [1274, 667] on link "Next" at bounding box center [1278, 681] width 47 height 28
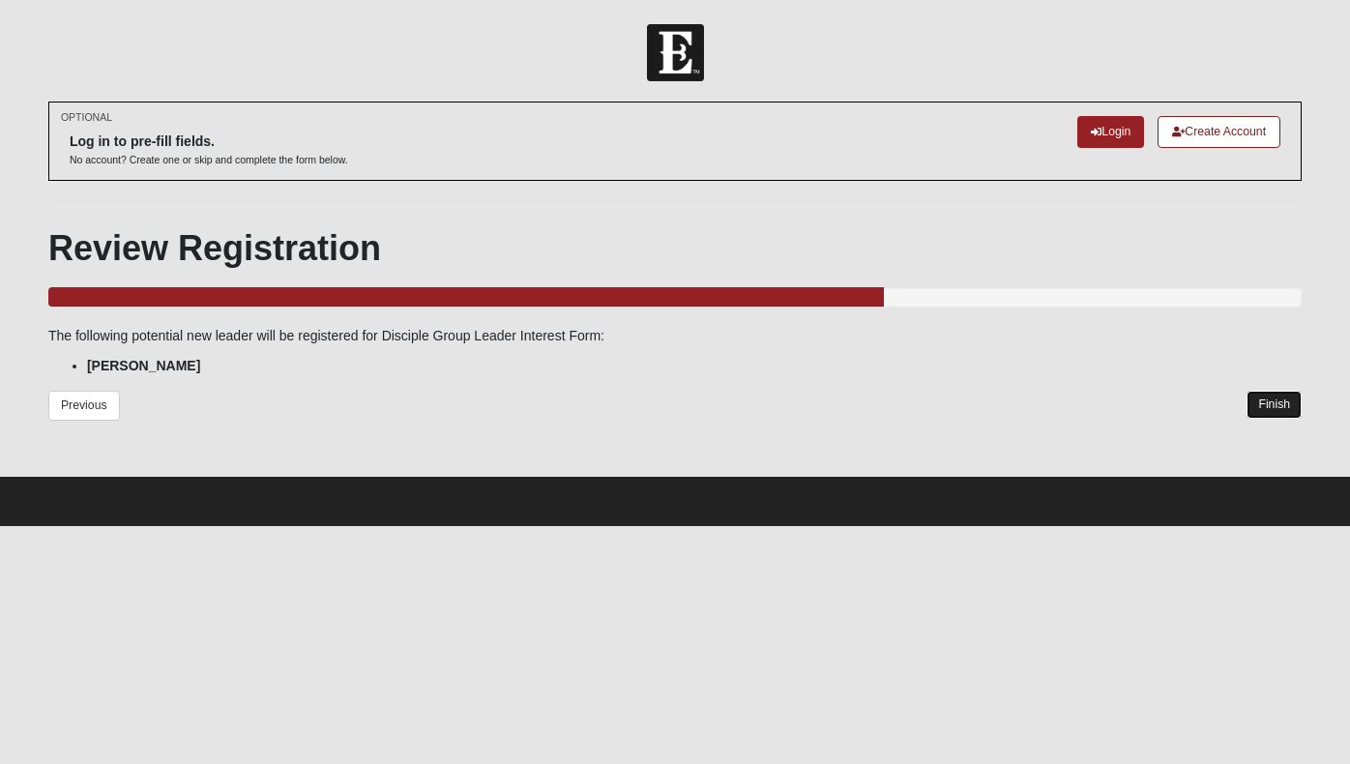
click at [1281, 405] on link "Finish" at bounding box center [1274, 405] width 55 height 28
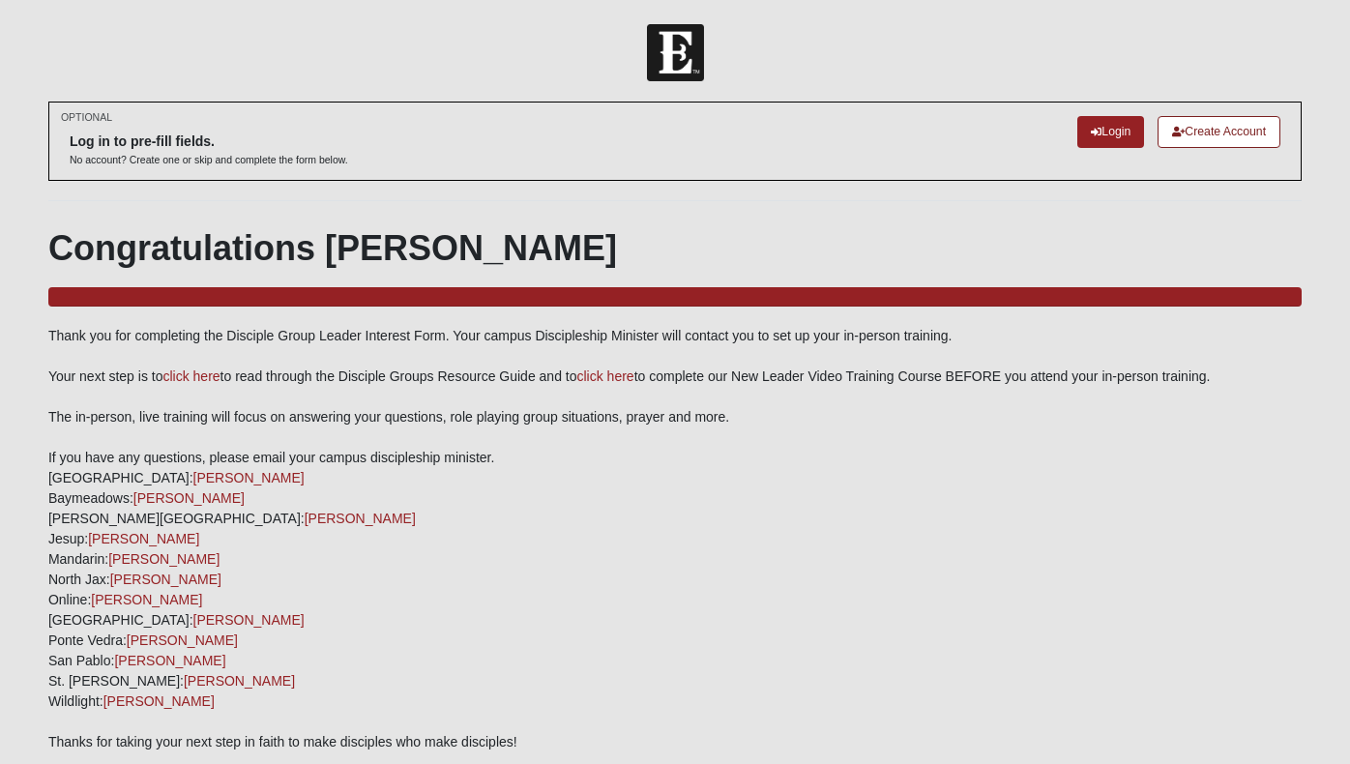
scroll to position [68, 0]
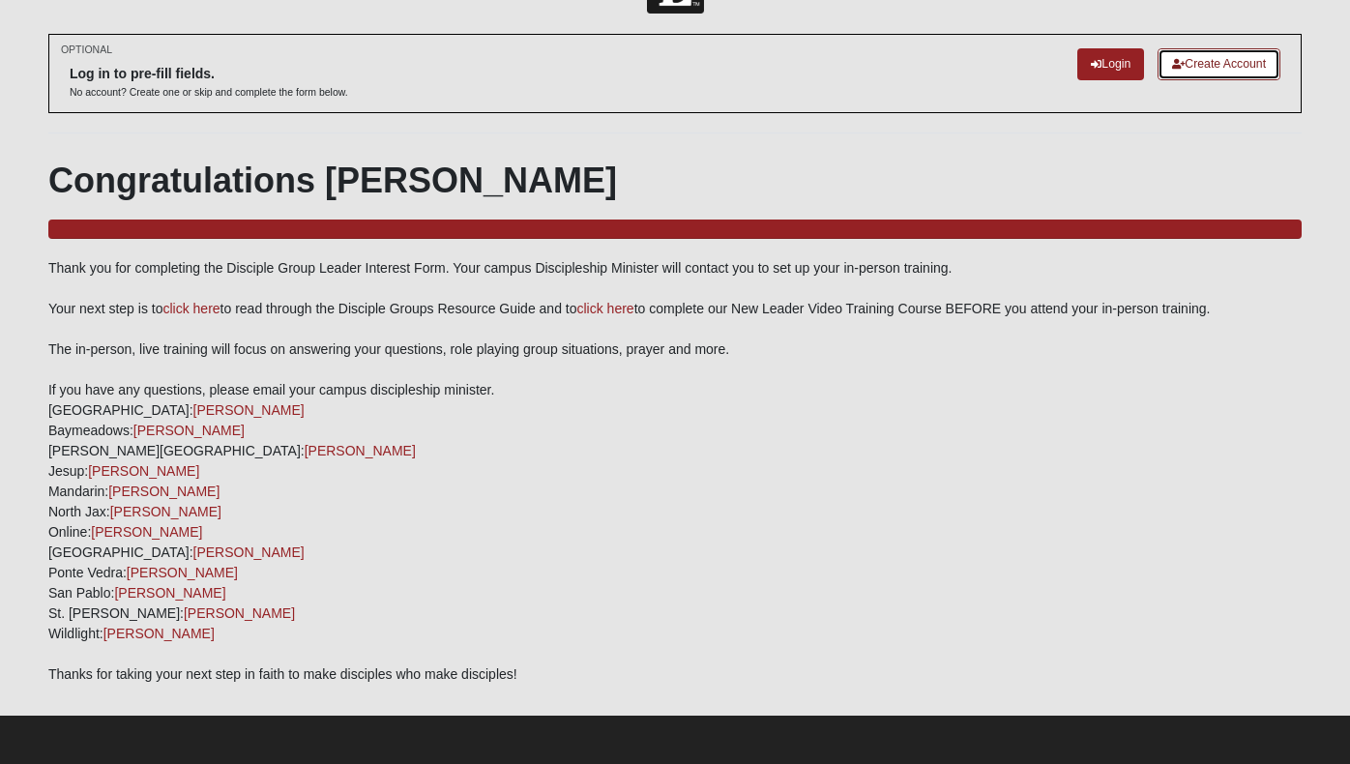
click at [1241, 73] on link "Create Account" at bounding box center [1219, 64] width 123 height 32
